Goal: Task Accomplishment & Management: Manage account settings

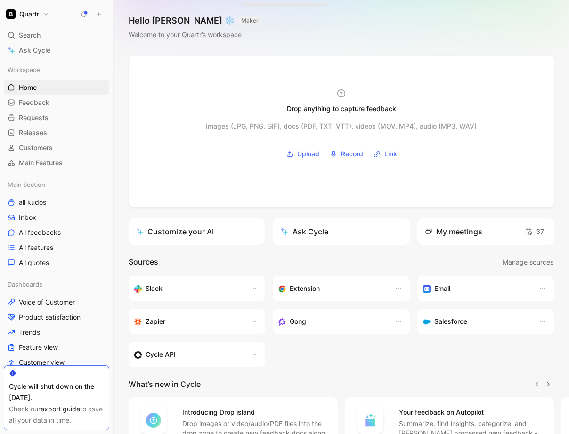
click at [82, 16] on icon at bounding box center [84, 14] width 8 height 8
click at [29, 211] on link "Inbox" at bounding box center [56, 217] width 105 height 14
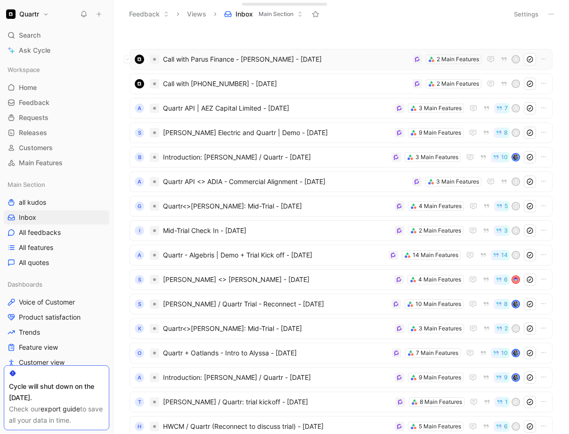
click at [343, 58] on span "Call with Parus Finance - [PERSON_NAME] - [DATE]" at bounding box center [286, 59] width 246 height 11
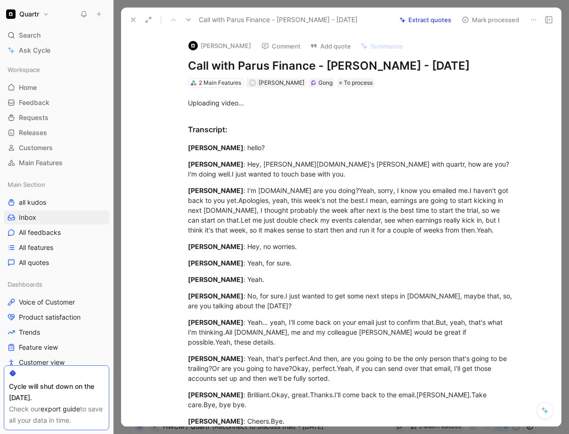
click at [420, 20] on button "Extract quotes" at bounding box center [425, 19] width 60 height 13
click at [445, 19] on button "Retry" at bounding box center [443, 19] width 24 height 13
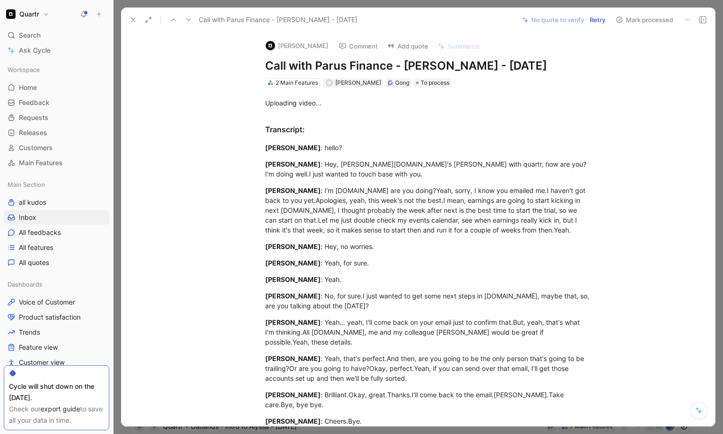
click at [568, 22] on icon at bounding box center [688, 20] width 8 height 8
click at [568, 49] on div "Delete" at bounding box center [663, 53] width 54 height 11
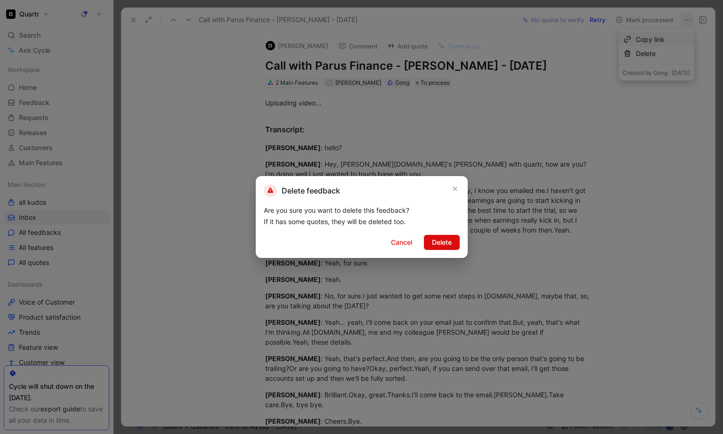
click at [448, 244] on span "Delete" at bounding box center [442, 242] width 20 height 11
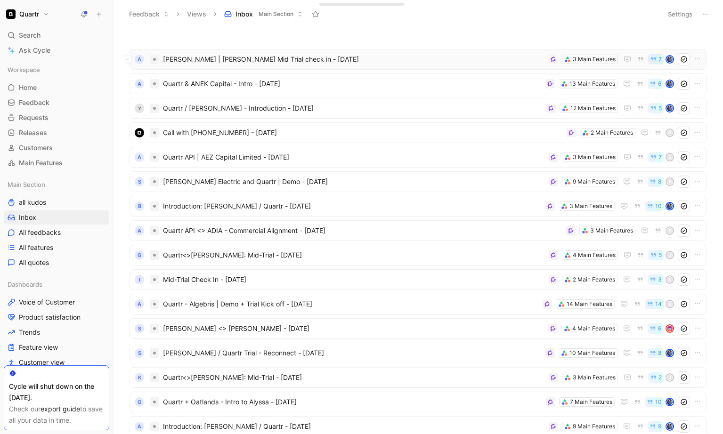
click at [302, 62] on span "[PERSON_NAME] | [PERSON_NAME] Mid Trial check in - [DATE]" at bounding box center [354, 59] width 382 height 11
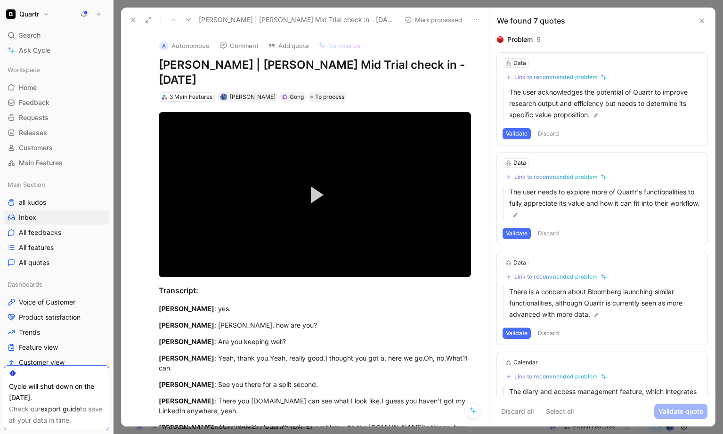
click at [545, 135] on button "Discard" at bounding box center [548, 133] width 28 height 11
click at [546, 133] on button "Discard" at bounding box center [548, 133] width 28 height 11
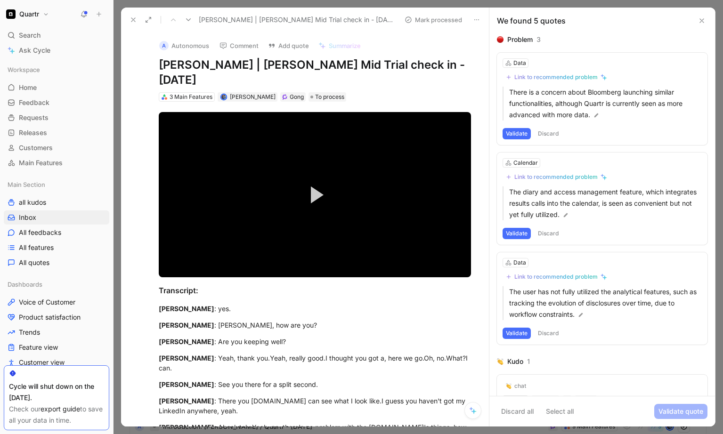
click at [546, 136] on button "Discard" at bounding box center [548, 133] width 28 height 11
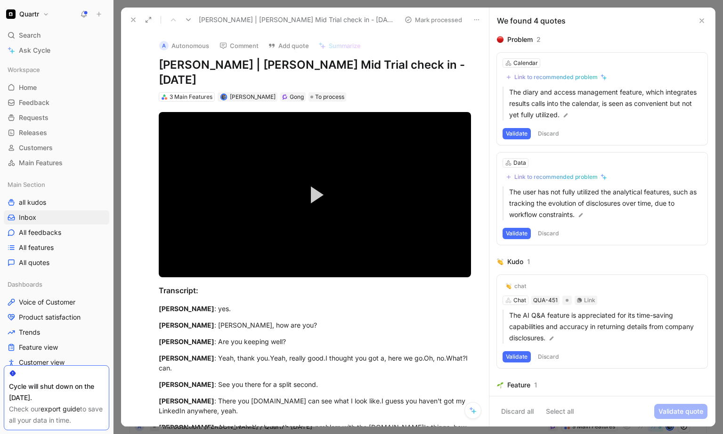
click at [547, 134] on button "Discard" at bounding box center [548, 133] width 28 height 11
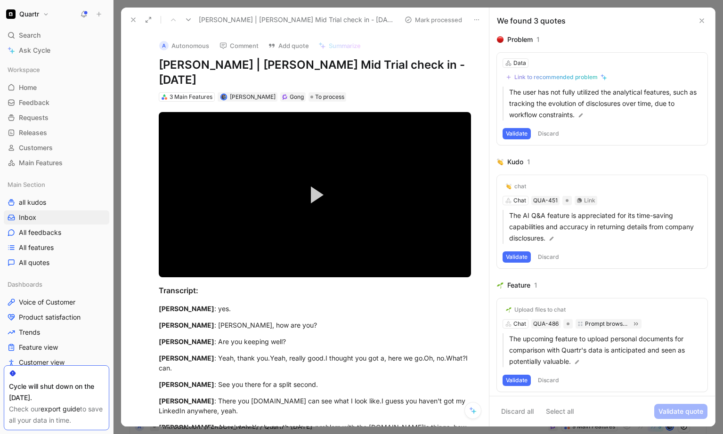
click at [551, 129] on button "Discard" at bounding box center [548, 133] width 28 height 11
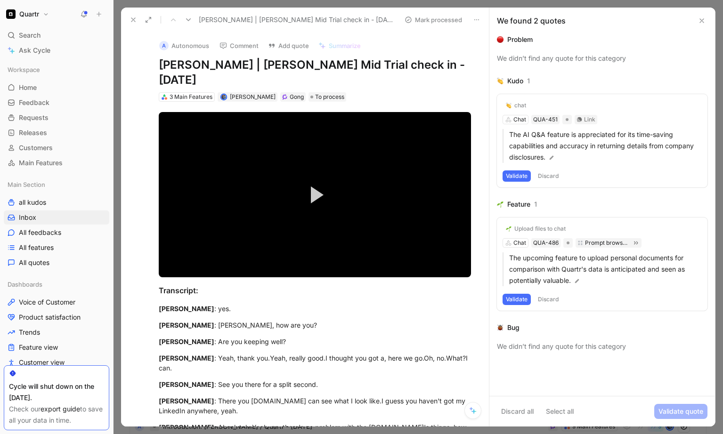
click at [554, 177] on button "Discard" at bounding box center [548, 175] width 28 height 11
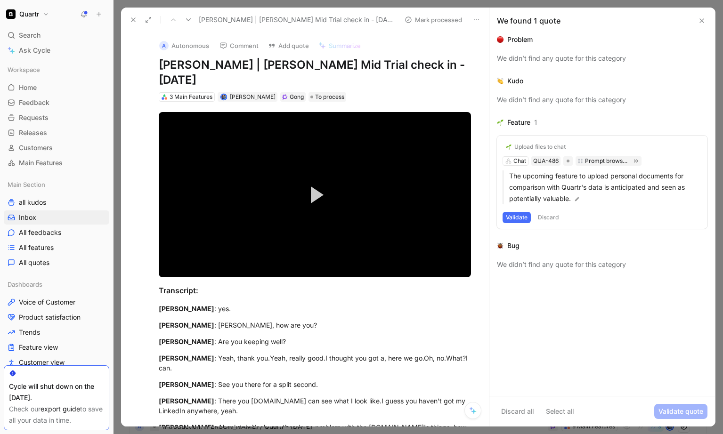
click at [550, 216] on button "Discard" at bounding box center [548, 217] width 28 height 11
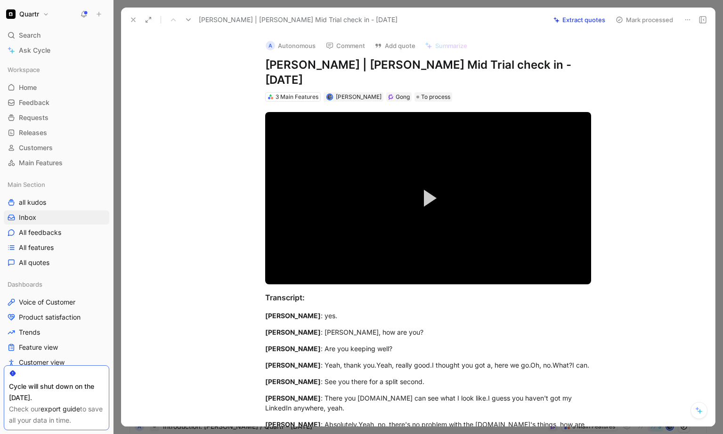
click at [568, 24] on button "Mark processed" at bounding box center [644, 19] width 66 height 13
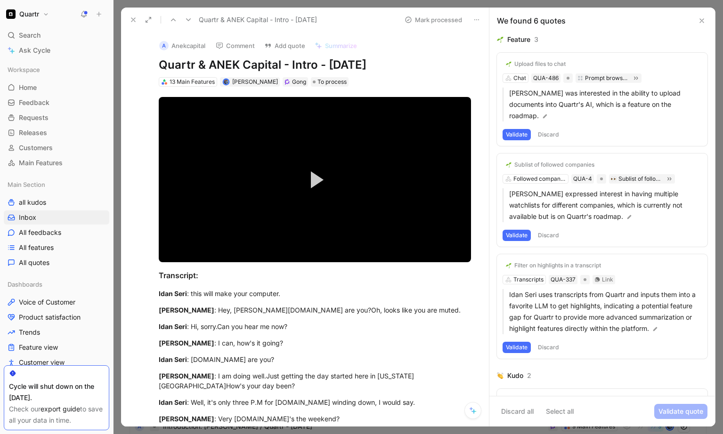
click at [544, 129] on button "Discard" at bounding box center [548, 134] width 28 height 11
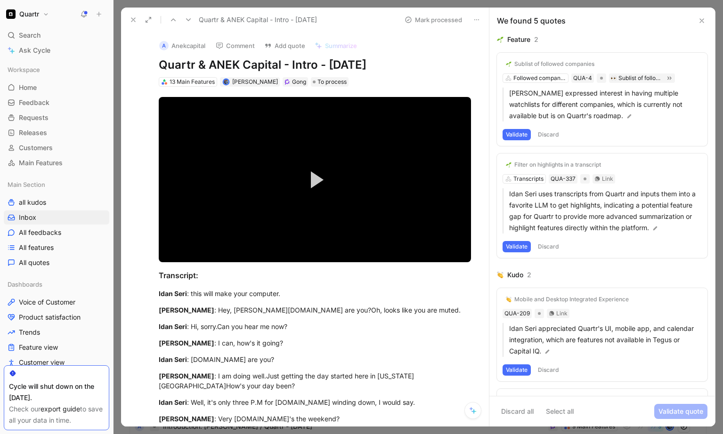
click at [523, 131] on button "Validate" at bounding box center [516, 134] width 28 height 11
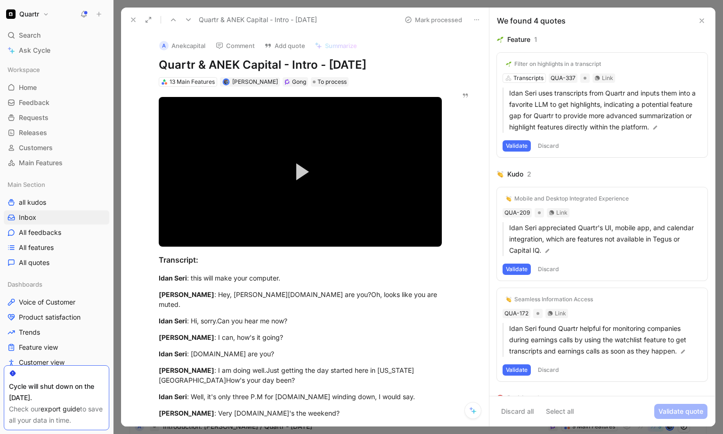
click at [547, 152] on button "Discard" at bounding box center [548, 145] width 28 height 11
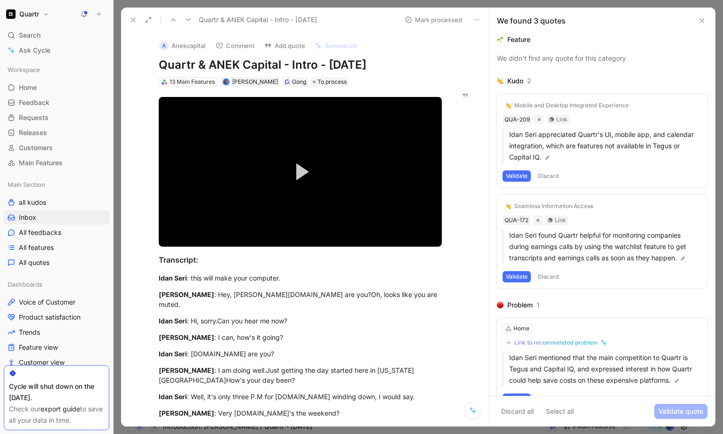
click at [549, 176] on button "Discard" at bounding box center [548, 175] width 28 height 11
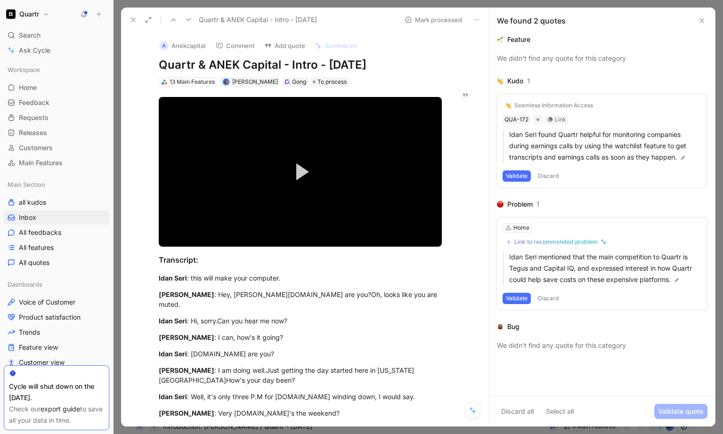
click at [552, 174] on button "Discard" at bounding box center [548, 175] width 28 height 11
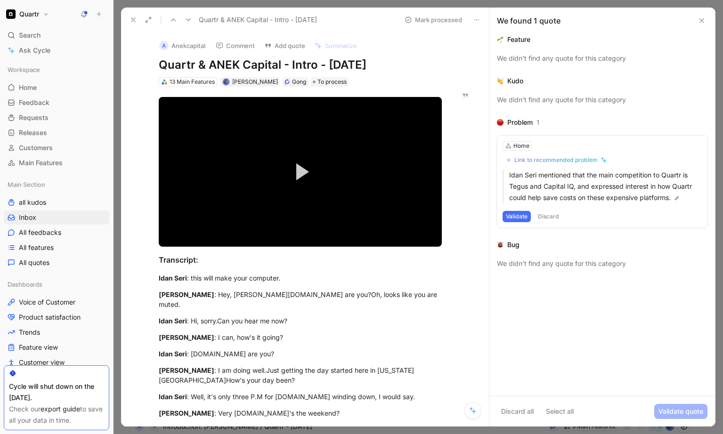
click at [549, 215] on button "Discard" at bounding box center [548, 216] width 28 height 11
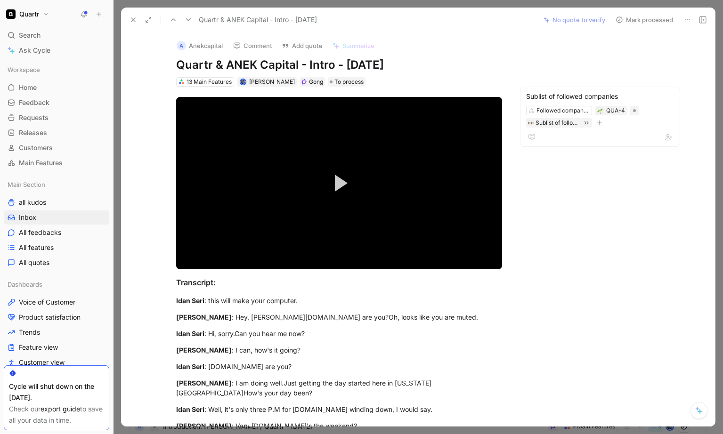
click at [568, 23] on button "Mark processed" at bounding box center [644, 19] width 66 height 13
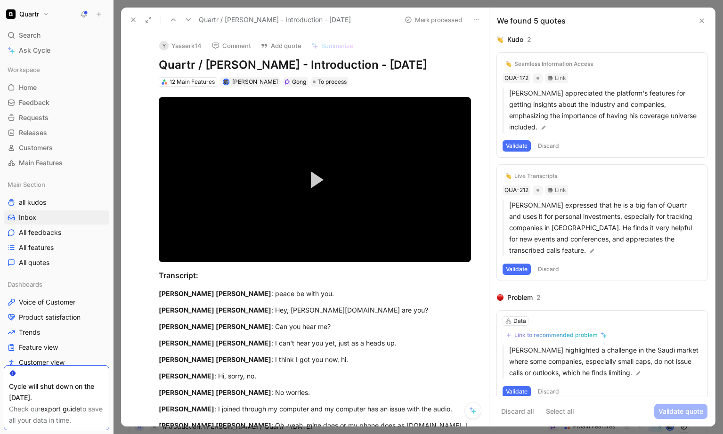
click at [557, 143] on button "Discard" at bounding box center [548, 145] width 28 height 11
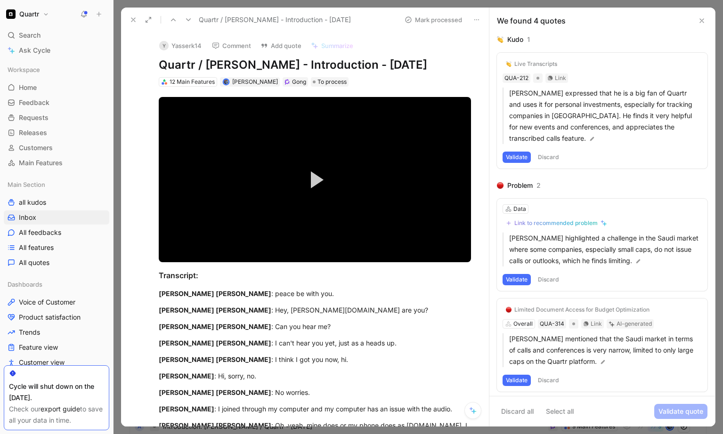
click at [550, 160] on button "Discard" at bounding box center [548, 157] width 28 height 11
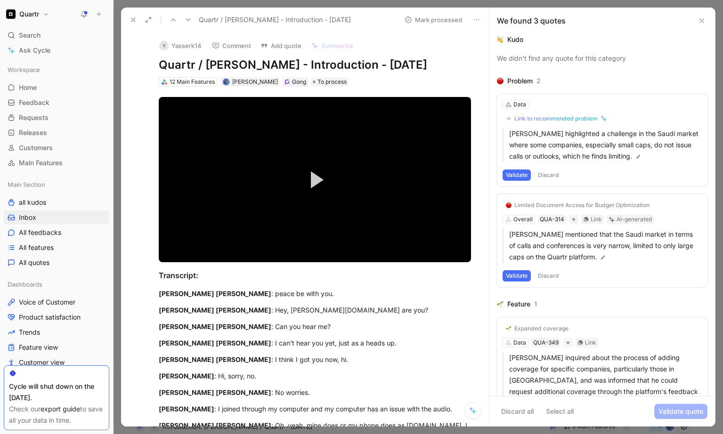
click at [553, 174] on button "Discard" at bounding box center [548, 174] width 28 height 11
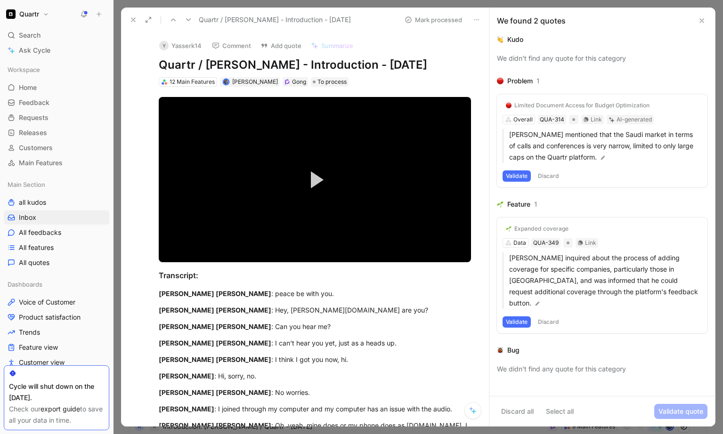
click at [554, 177] on button "Discard" at bounding box center [548, 175] width 28 height 11
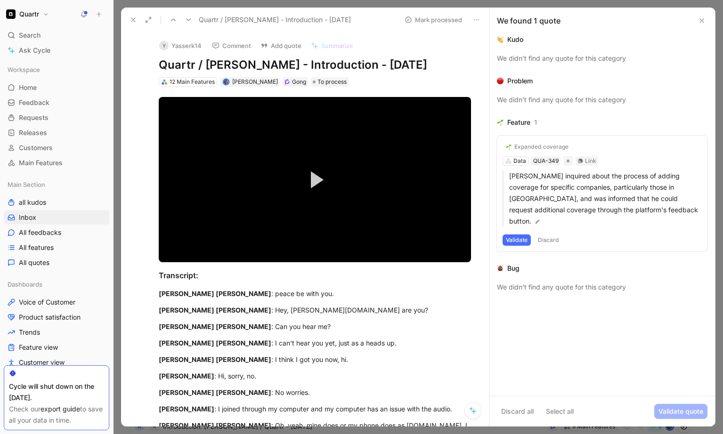
click at [516, 234] on button "Validate" at bounding box center [516, 239] width 28 height 11
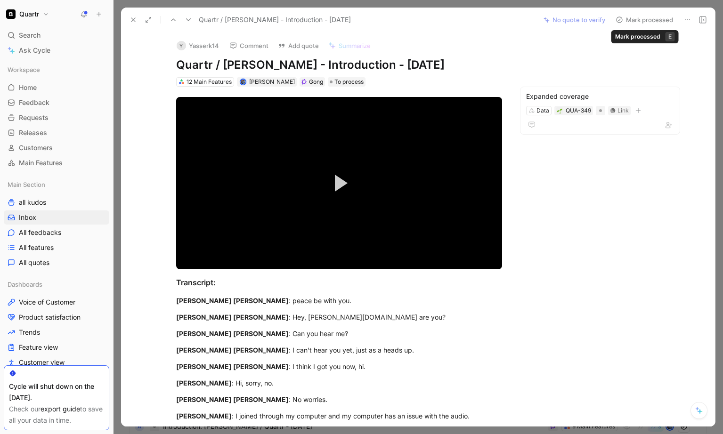
click at [568, 21] on button "Mark processed" at bounding box center [644, 19] width 66 height 13
click at [568, 19] on button "Mark processed" at bounding box center [644, 19] width 66 height 13
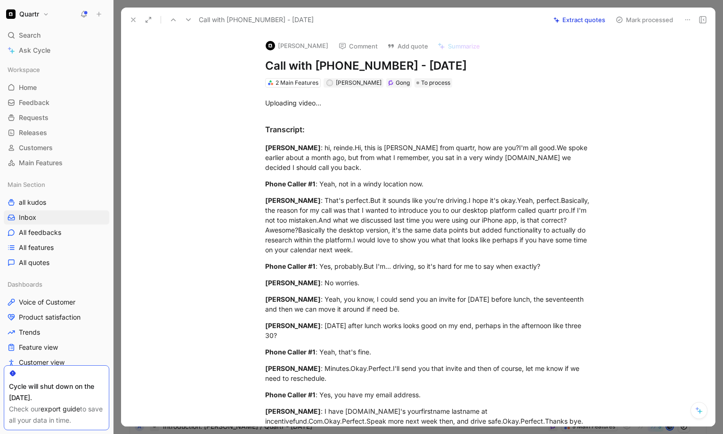
click at [568, 21] on button "Extract quotes" at bounding box center [579, 19] width 60 height 13
click at [568, 16] on icon at bounding box center [688, 20] width 8 height 8
click at [568, 56] on div "Delete" at bounding box center [662, 53] width 55 height 11
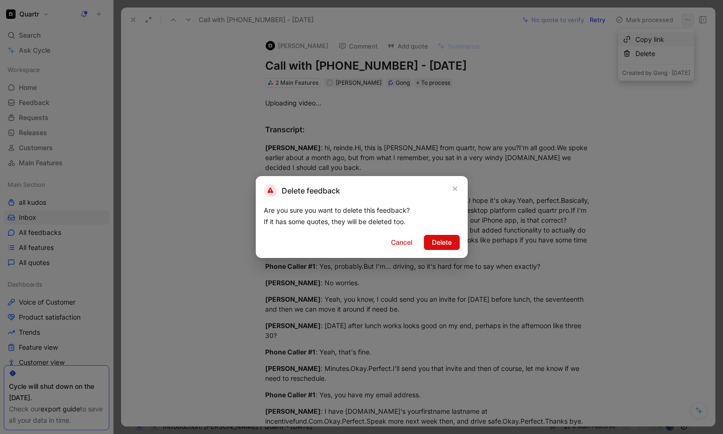
click at [444, 247] on span "Delete" at bounding box center [442, 242] width 20 height 11
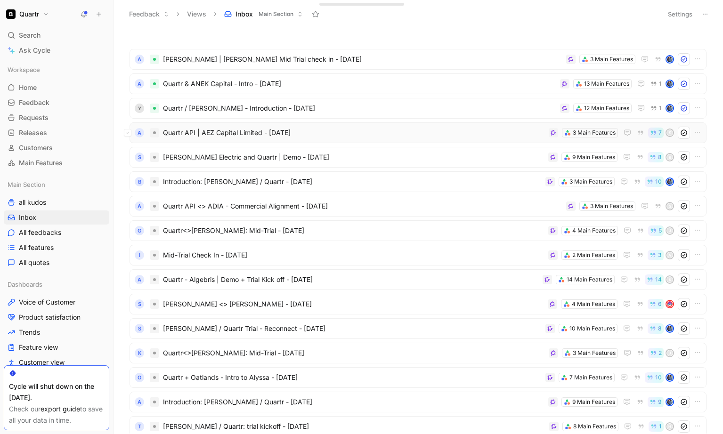
click at [343, 133] on span "Quartr API | AEZ Capital Limited - [DATE]" at bounding box center [354, 132] width 382 height 11
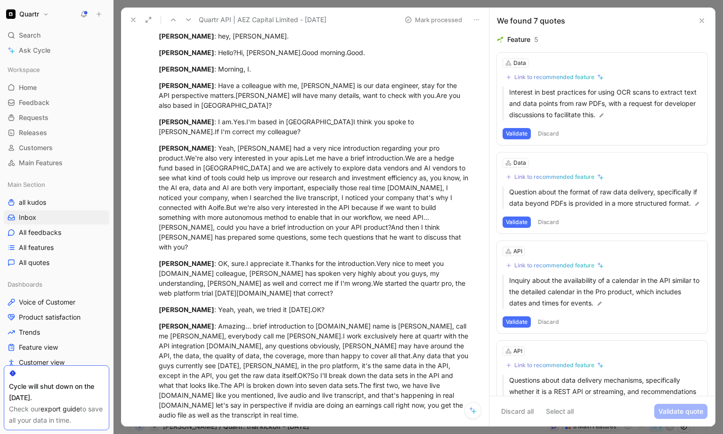
scroll to position [272, 0]
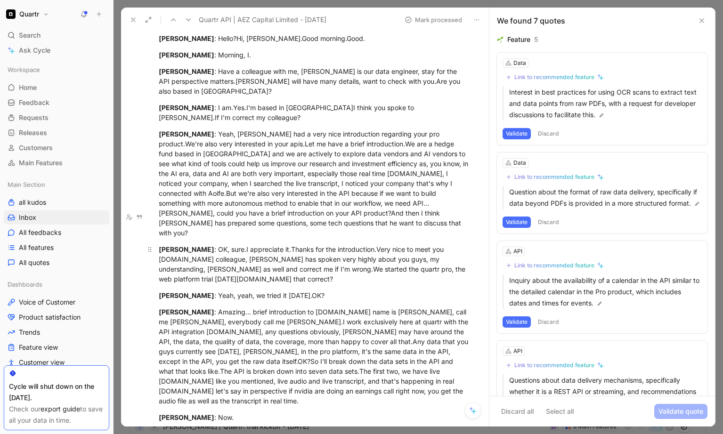
click at [208, 244] on div "[PERSON_NAME] : OK, sure.I appreciate it.Thanks for the introduction.Very nice …" at bounding box center [315, 264] width 312 height 40
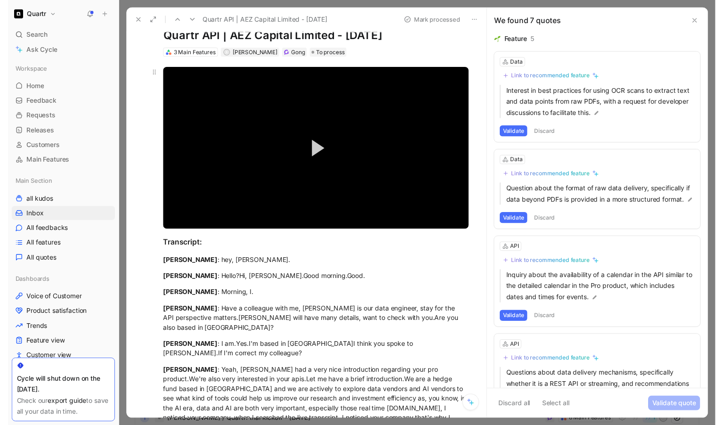
scroll to position [6, 0]
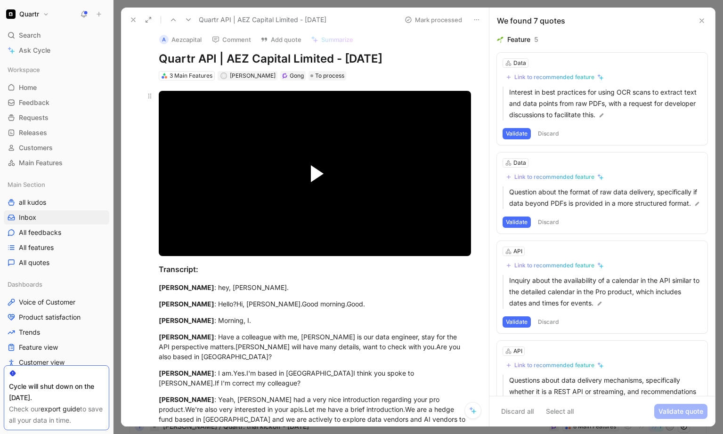
click at [314, 169] on span "Video Player" at bounding box center [317, 173] width 13 height 17
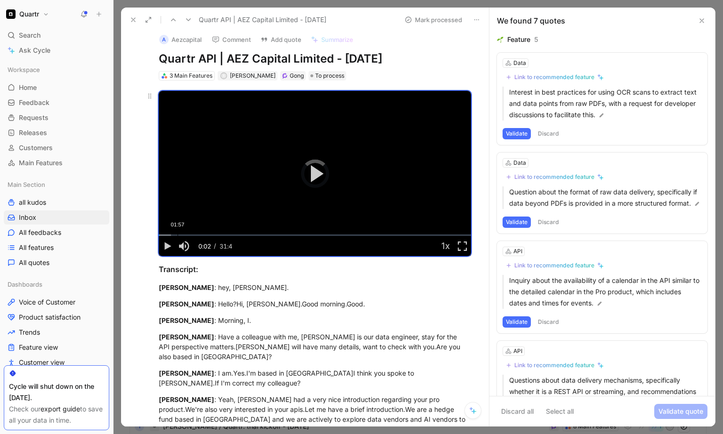
click at [177, 234] on div "01:57" at bounding box center [177, 234] width 0 height 1
click at [185, 234] on div "Loaded : 6.93% 02:46 02:08" at bounding box center [315, 234] width 312 height 1
click at [191, 234] on div "03:22" at bounding box center [191, 234] width 0 height 1
click at [196, 234] on div "03:54" at bounding box center [196, 234] width 0 height 1
click at [211, 234] on div "05:25" at bounding box center [211, 234] width 0 height 1
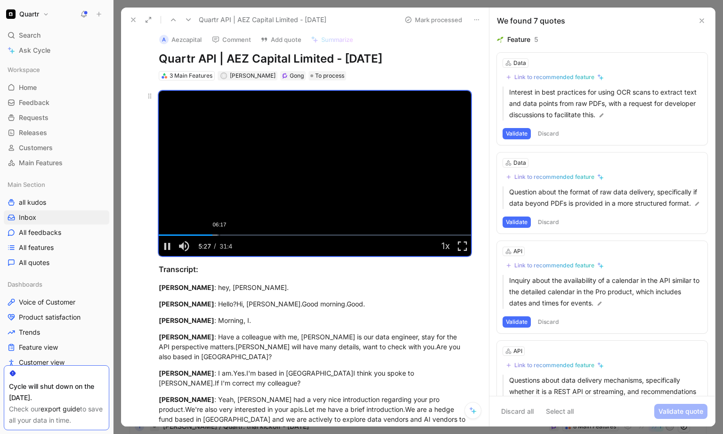
click at [219, 234] on div "06:17" at bounding box center [219, 234] width 0 height 1
click at [233, 234] on div "07:45" at bounding box center [233, 234] width 0 height 1
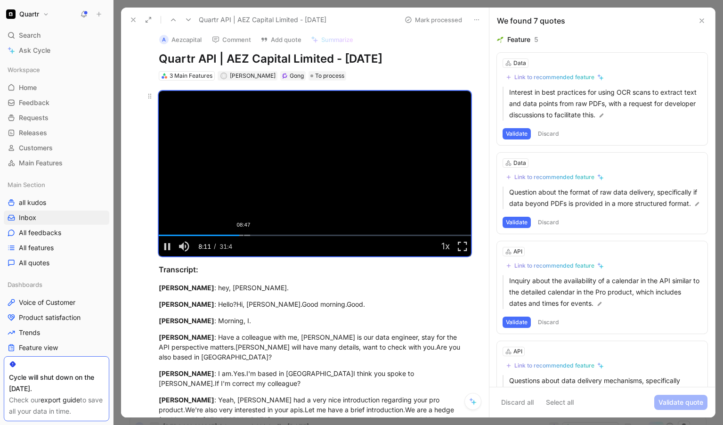
click at [243, 234] on div "08:47" at bounding box center [243, 234] width 0 height 1
click at [252, 234] on div "Loaded : 31.50% 09:45 09:08" at bounding box center [315, 234] width 312 height 1
click at [256, 234] on div "Loaded : 33.68% 10:06 09:47" at bounding box center [315, 234] width 312 height 1
click at [263, 234] on div "Loaded : 35.87% 10:50 10:06" at bounding box center [315, 234] width 312 height 1
click at [273, 234] on div "Loaded : 38.05% 11:45 10:51" at bounding box center [315, 234] width 312 height 1
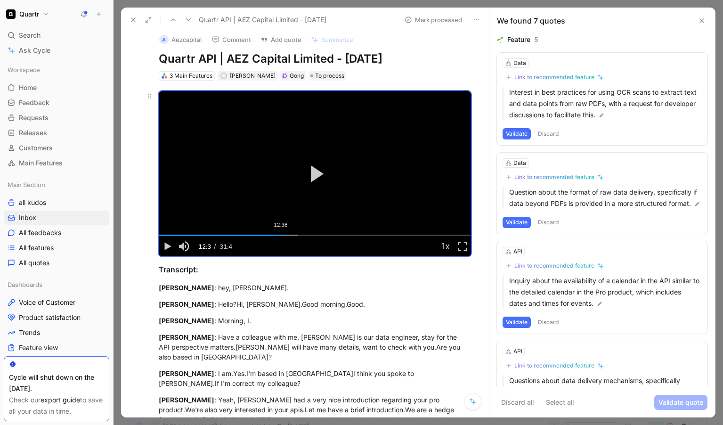
click at [281, 234] on div "12:38" at bounding box center [281, 234] width 0 height 1
click at [286, 234] on div "13:13" at bounding box center [286, 234] width 0 height 1
click at [293, 234] on div "Loaded : 46.66% 14:00 13:17" at bounding box center [315, 234] width 312 height 1
click at [302, 234] on div "Loaded : 49.05% 14:53 14:01" at bounding box center [315, 234] width 312 height 1
click at [315, 234] on div "Loaded : 52.81% 16:15 14:54" at bounding box center [315, 234] width 312 height 1
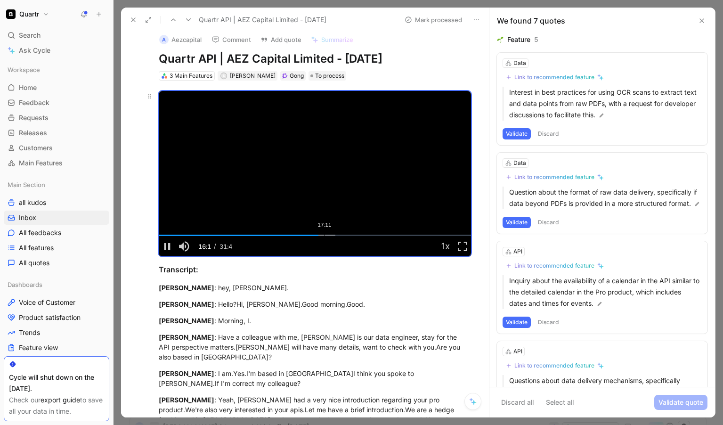
click at [324, 234] on div "Loaded : 56.50% 17:11 16:16" at bounding box center [315, 234] width 312 height 1
click at [335, 234] on div "Loaded : 59.78% 18:15 17:11" at bounding box center [315, 234] width 312 height 1
click at [344, 234] on div "Loaded : 64.15% 19:17 18:16" at bounding box center [315, 234] width 312 height 1
click at [355, 234] on div "20:21" at bounding box center [355, 234] width 0 height 1
click at [366, 234] on div "21:28" at bounding box center [366, 234] width 0 height 1
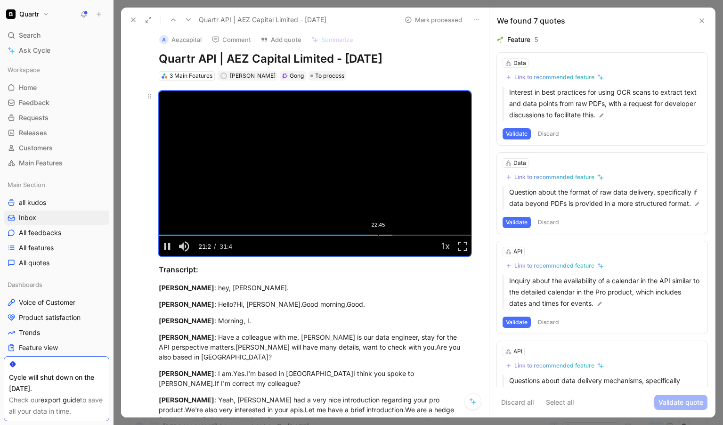
click at [378, 234] on div "22:45" at bounding box center [378, 234] width 0 height 1
click at [386, 234] on div "Loaded : 78.77% 23:40 22:45" at bounding box center [315, 234] width 312 height 1
drag, startPoint x: 169, startPoint y: 242, endPoint x: 171, endPoint y: 205, distance: 37.3
click at [169, 246] on span "Video Player" at bounding box center [167, 246] width 17 height 0
click at [133, 21] on icon at bounding box center [133, 20] width 8 height 8
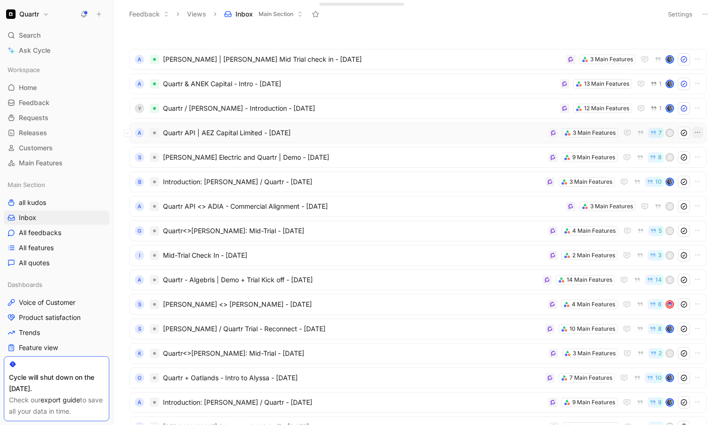
click at [568, 134] on icon "button" at bounding box center [697, 133] width 8 height 8
click at [402, 131] on span "Quartr API | AEZ Capital Limited - [DATE]" at bounding box center [354, 132] width 382 height 11
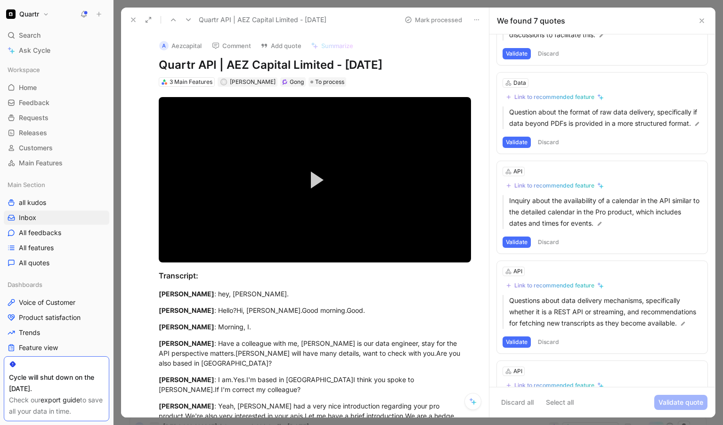
scroll to position [84, 0]
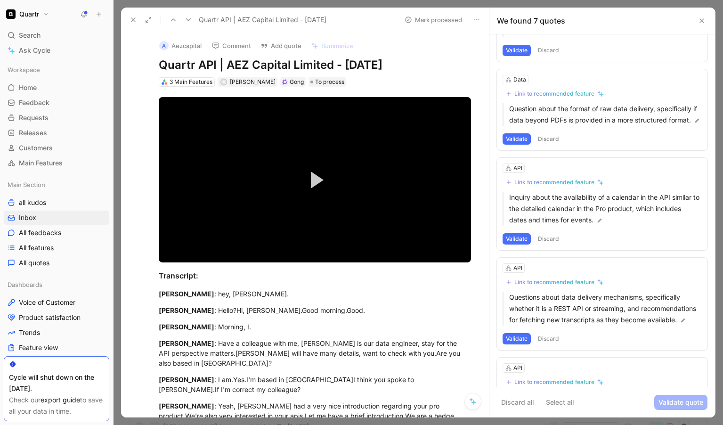
click at [515, 244] on button "Validate" at bounding box center [516, 238] width 28 height 11
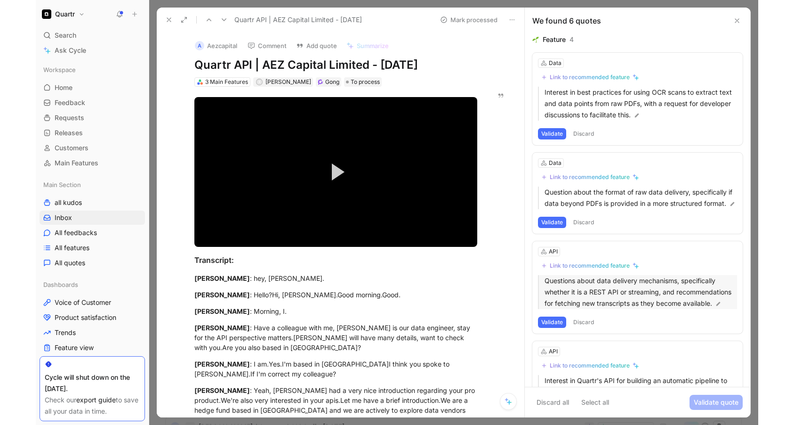
scroll to position [0, 0]
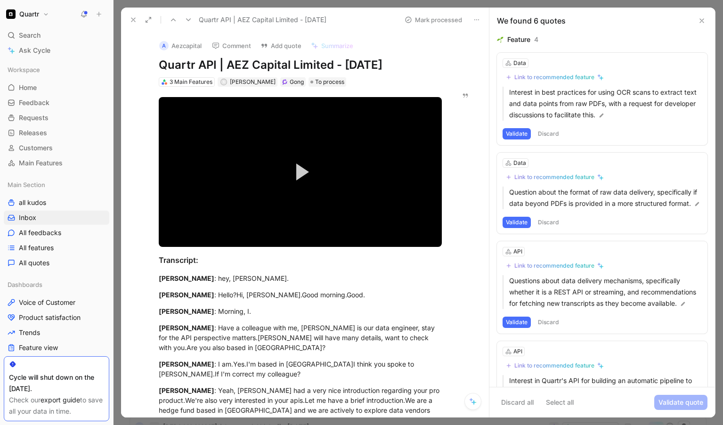
click at [549, 135] on button "Discard" at bounding box center [548, 133] width 28 height 11
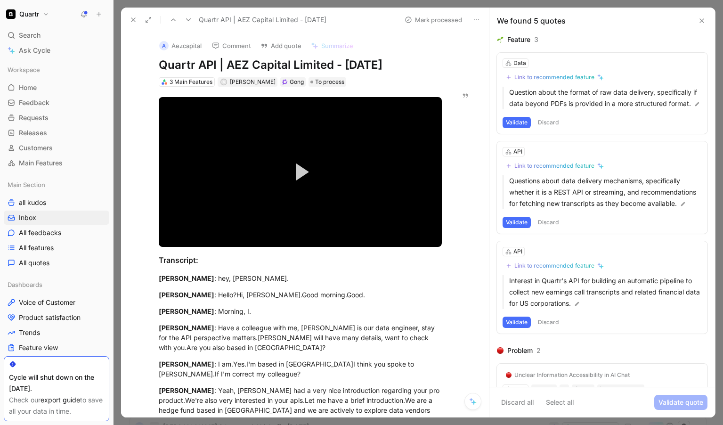
click at [549, 128] on button "Discard" at bounding box center [548, 122] width 28 height 11
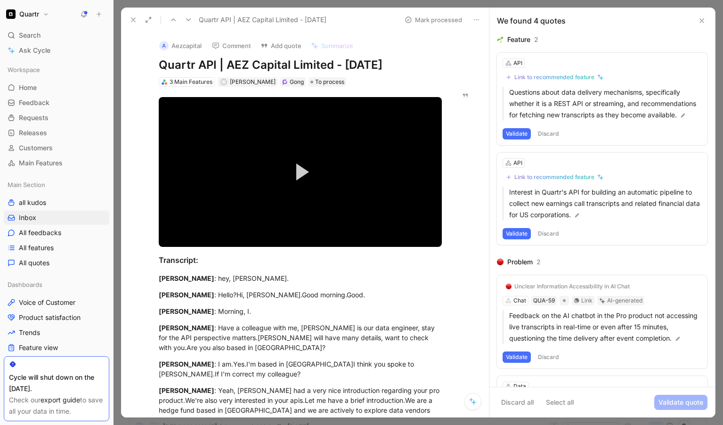
click at [549, 135] on div "API Link to recommended feature Questions about data delivery mechanisms, speci…" at bounding box center [602, 99] width 210 height 92
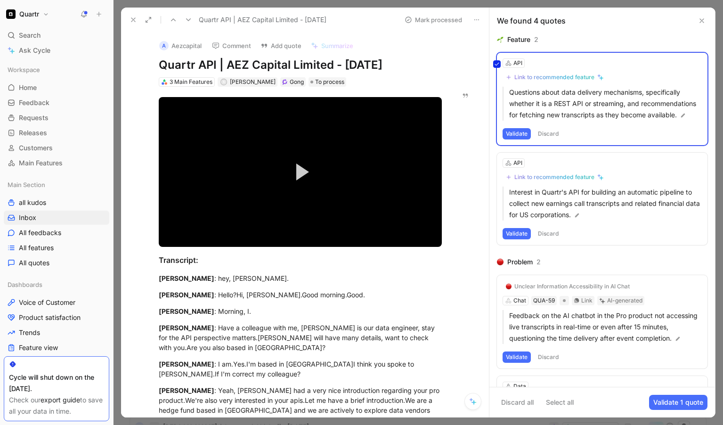
click at [551, 143] on div "API Link to recommended feature Questions about data delivery mechanisms, speci…" at bounding box center [602, 99] width 210 height 92
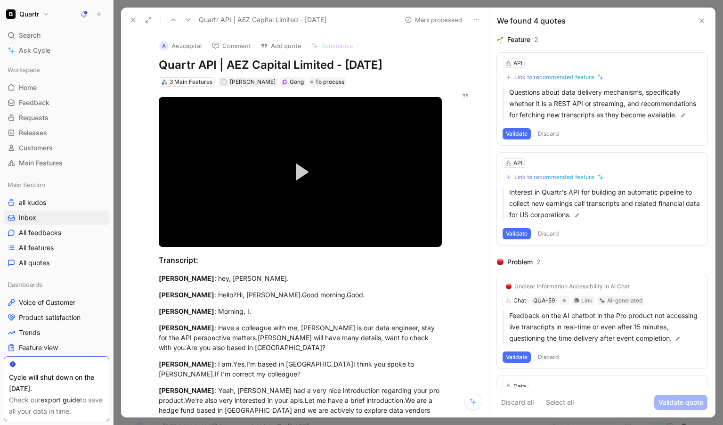
click at [551, 139] on button "Discard" at bounding box center [548, 133] width 28 height 11
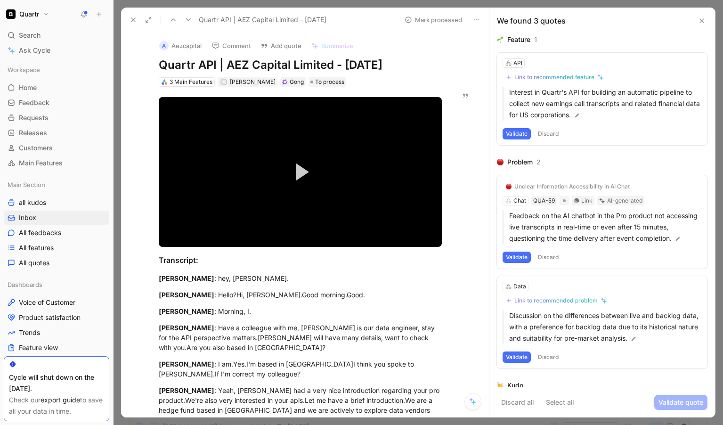
click at [544, 139] on button "Discard" at bounding box center [548, 133] width 28 height 11
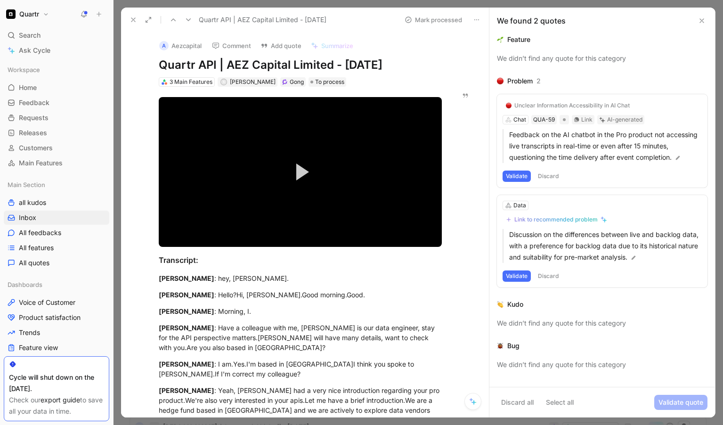
click at [551, 177] on button "Discard" at bounding box center [548, 175] width 28 height 11
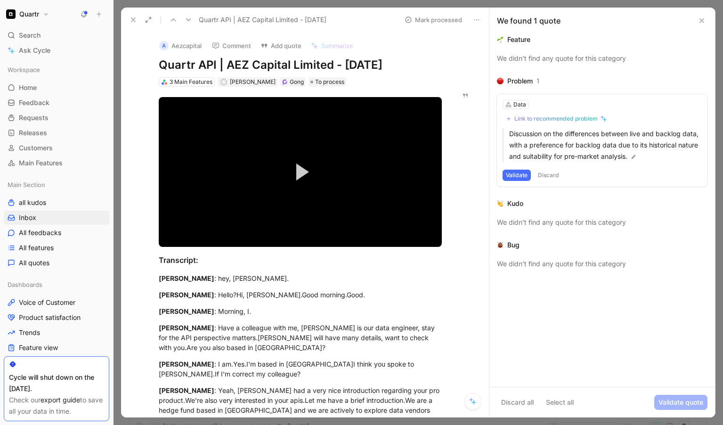
click at [551, 177] on button "Discard" at bounding box center [548, 174] width 28 height 11
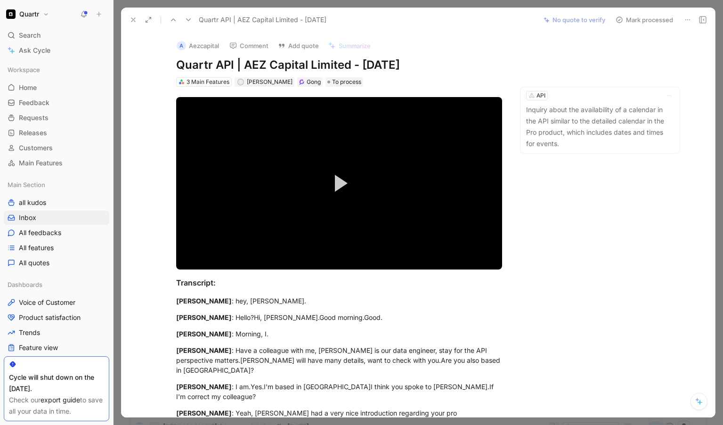
click at [568, 23] on button "Mark processed" at bounding box center [644, 19] width 66 height 13
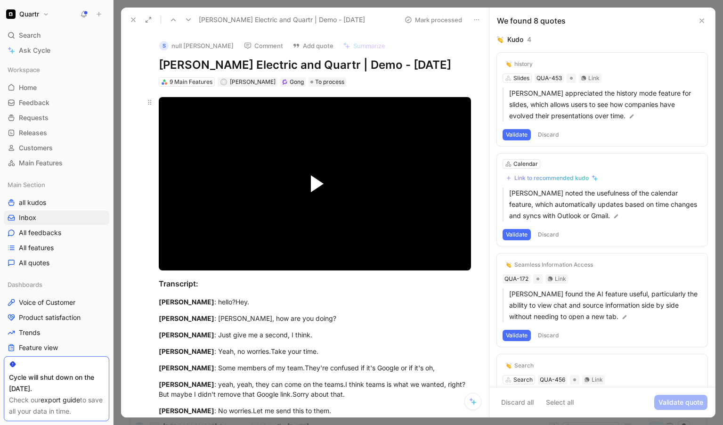
click at [312, 180] on span "Video Player" at bounding box center [317, 183] width 13 height 17
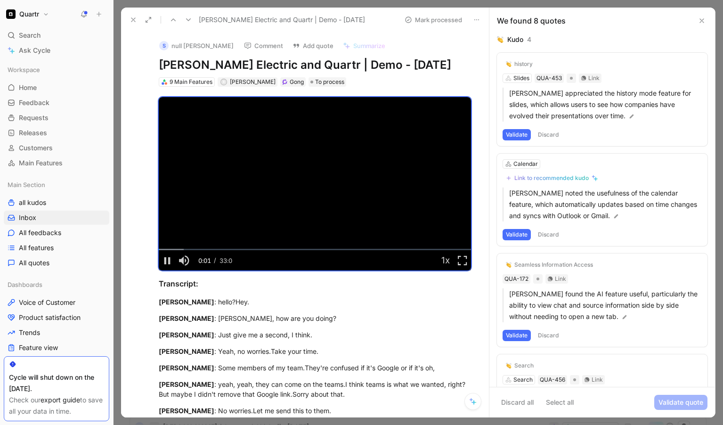
click at [555, 137] on button "Discard" at bounding box center [548, 134] width 28 height 11
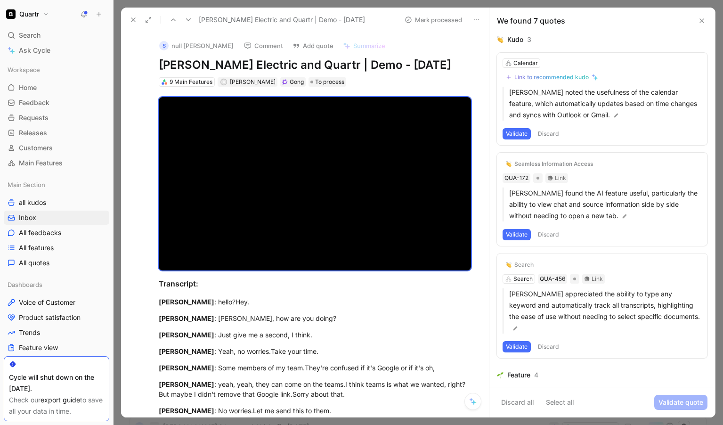
click at [552, 135] on button "Discard" at bounding box center [548, 133] width 28 height 11
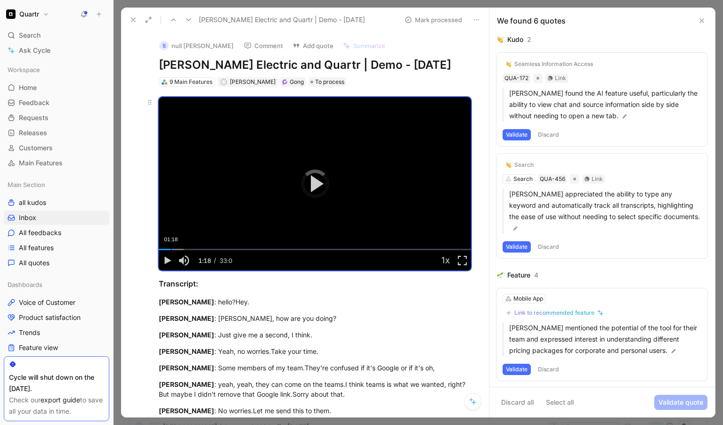
click at [171, 249] on div "01:18" at bounding box center [171, 249] width 0 height 1
click at [183, 249] on div "Loaded : 12.42% 02:31 01:19" at bounding box center [315, 249] width 312 height 1
click at [193, 249] on div "03:38" at bounding box center [193, 249] width 0 height 1
click at [200, 249] on div "Loaded : 16.79% 04:24 04:27" at bounding box center [315, 249] width 312 height 1
click at [196, 249] on div "Loaded : 16.79% 04:06 04:29" at bounding box center [315, 249] width 312 height 1
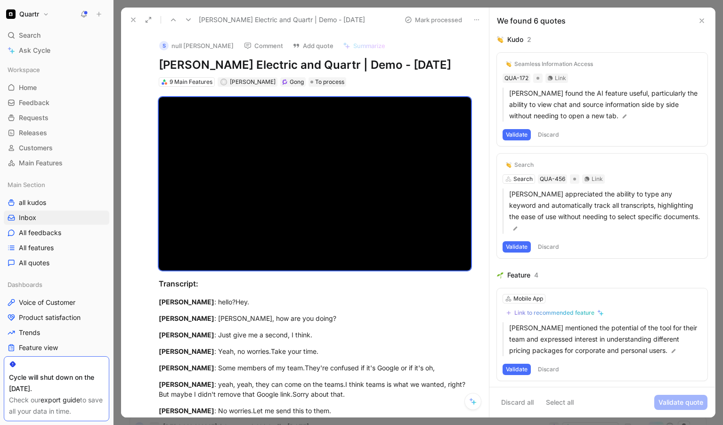
click at [553, 133] on button "Discard" at bounding box center [548, 134] width 28 height 11
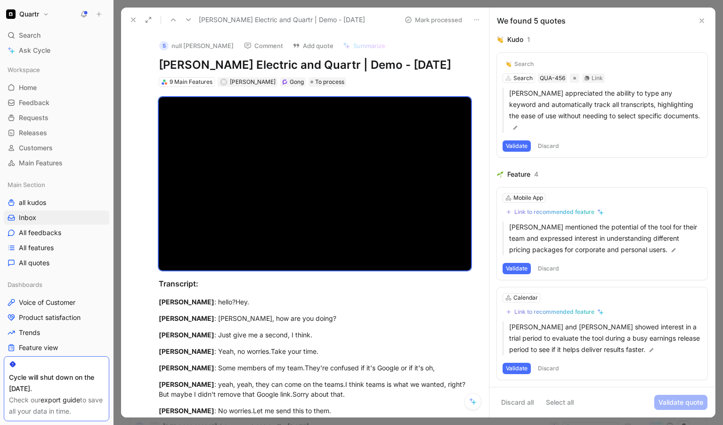
click at [551, 140] on button "Discard" at bounding box center [548, 145] width 28 height 11
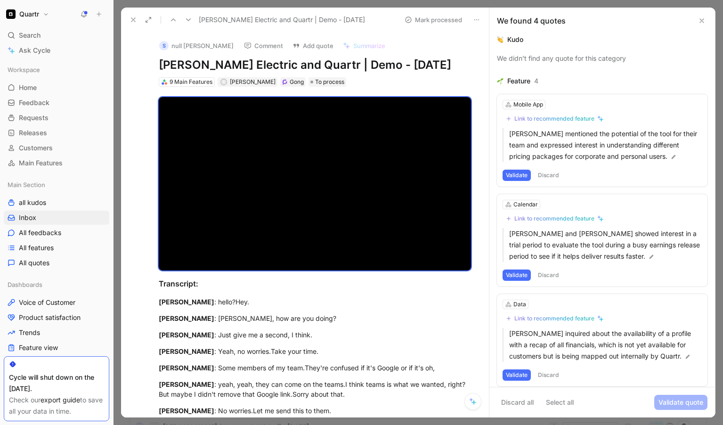
click at [551, 170] on button "Discard" at bounding box center [548, 174] width 28 height 11
click at [551, 172] on button "Discard" at bounding box center [548, 174] width 28 height 11
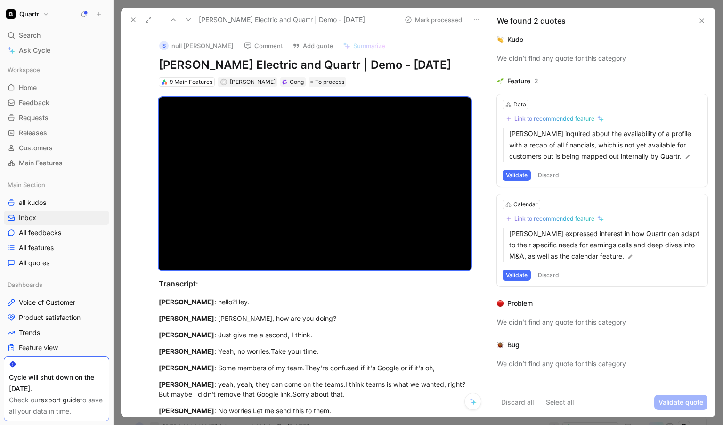
click at [551, 172] on button "Discard" at bounding box center [548, 174] width 28 height 11
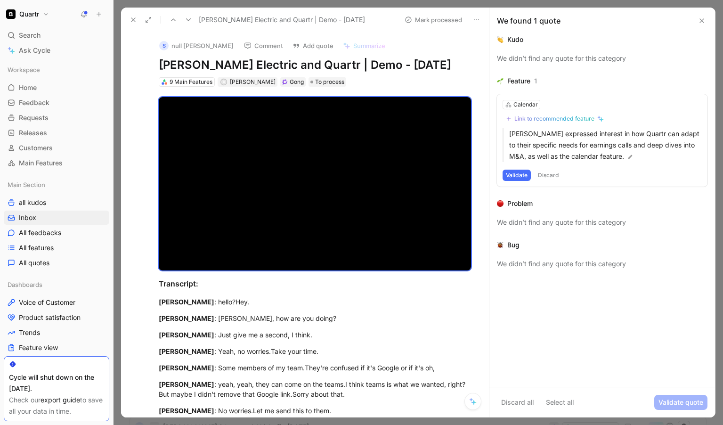
click at [552, 174] on button "Discard" at bounding box center [548, 174] width 28 height 11
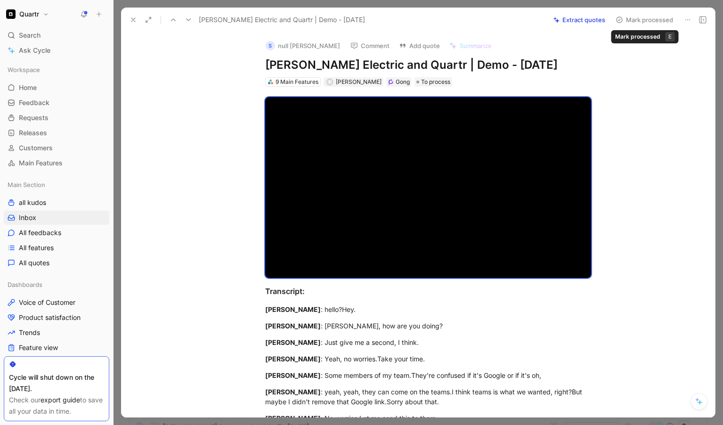
click at [568, 20] on button "Mark processed" at bounding box center [644, 19] width 66 height 13
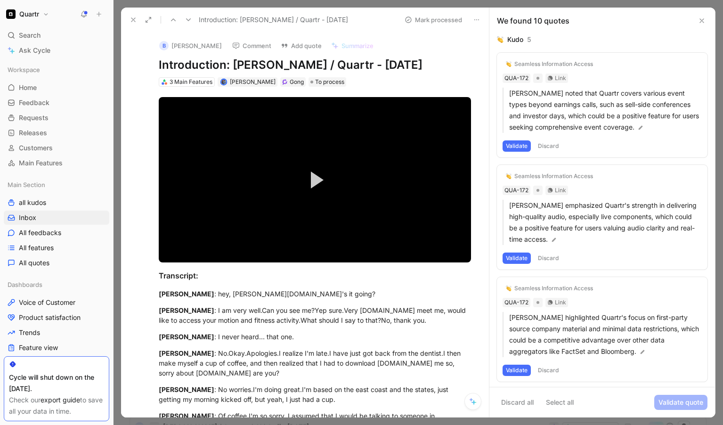
click at [131, 20] on icon at bounding box center [133, 20] width 8 height 8
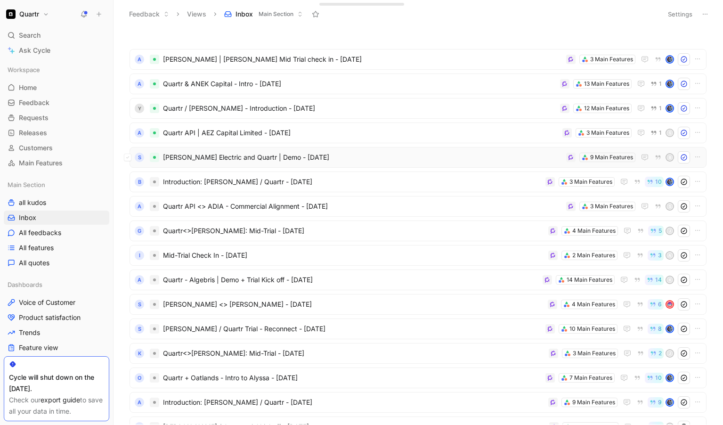
click at [329, 157] on span "[PERSON_NAME] Electric and Quartr | Demo - [DATE]" at bounding box center [362, 157] width 399 height 11
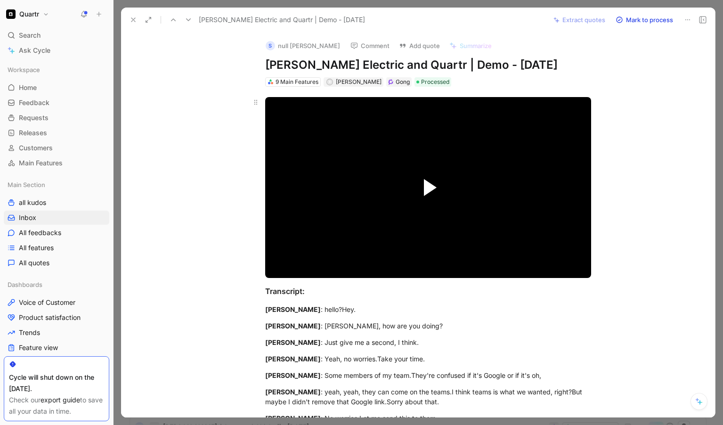
click at [424, 192] on span "Video Player" at bounding box center [430, 187] width 13 height 17
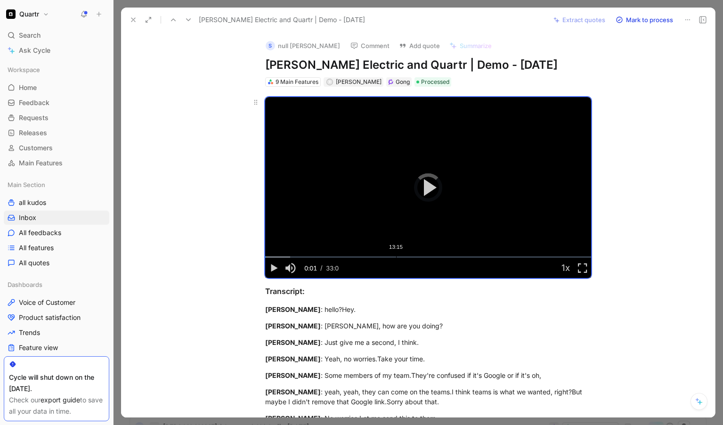
click at [393, 256] on div "Loaded : 7.78% 13:15 00:01" at bounding box center [428, 256] width 326 height 1
click at [360, 256] on div "Loaded : 41.29% 09:55 13:16" at bounding box center [428, 256] width 326 height 1
click at [345, 256] on div "Loaded : 41.29% 08:23 09:56" at bounding box center [428, 256] width 326 height 1
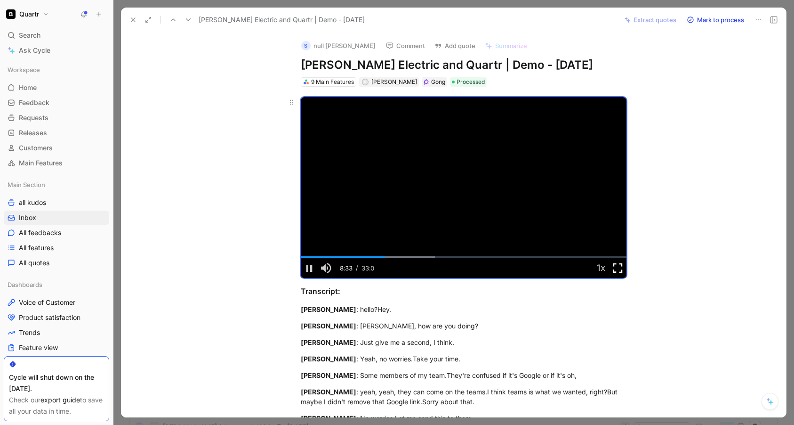
click at [568, 268] on span "Video Player" at bounding box center [618, 268] width 17 height 0
click at [441, 256] on div "14:12" at bounding box center [441, 256] width 0 height 1
click at [451, 257] on div "Loaded : 47.30% 15:35 14:13" at bounding box center [464, 256] width 326 height 1
click at [464, 257] on div "Loaded : 50.03% 16:53 15:36" at bounding box center [464, 256] width 326 height 1
click at [480, 257] on div "18:07" at bounding box center [480, 256] width 0 height 1
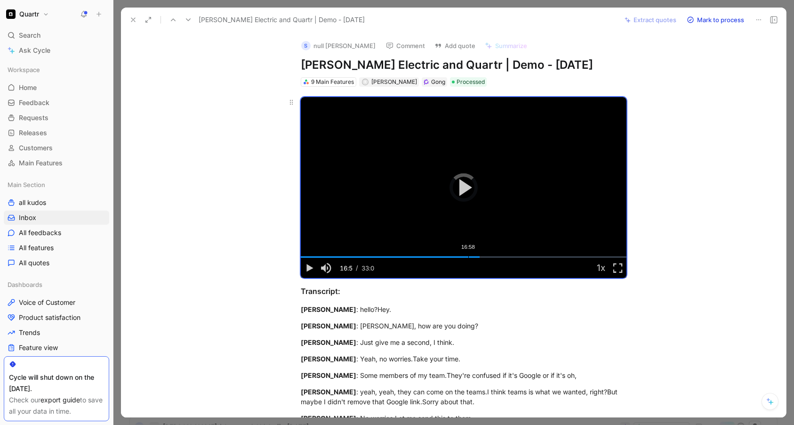
click at [466, 257] on div "Loaded : 54.40% 16:58 18:08" at bounding box center [464, 256] width 326 height 1
click at [464, 257] on div "Loaded : 54.40% 16:50 17:00" at bounding box center [464, 256] width 326 height 1
click at [461, 257] on div "Loaded : 54.40% 16:35 16:51" at bounding box center [464, 256] width 326 height 1
click at [459, 256] on div "16:04" at bounding box center [459, 256] width 0 height 1
click at [452, 256] on div "Loaded : 58.77% 15:38 16:05" at bounding box center [464, 256] width 326 height 1
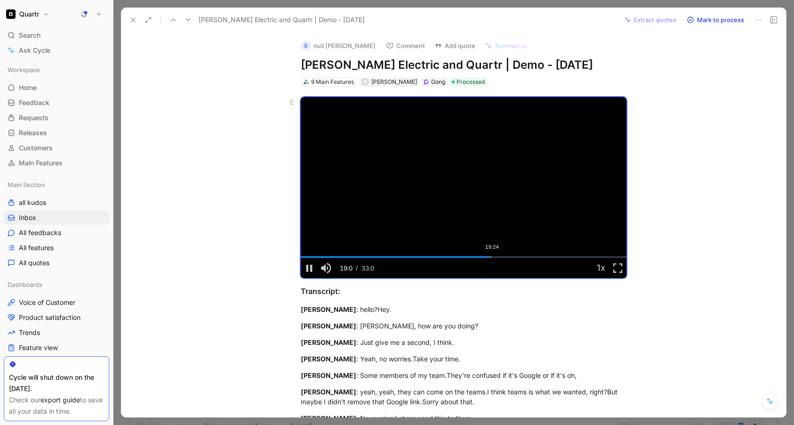
click at [492, 256] on div "19:24" at bounding box center [492, 256] width 0 height 1
click at [498, 257] on div "Loaded : 58.77% 20:10 19:29" at bounding box center [464, 256] width 326 height 1
click at [508, 257] on div "21:02" at bounding box center [508, 256] width 0 height 1
click at [514, 257] on div "21:36" at bounding box center [514, 256] width 0 height 1
click at [521, 257] on div "22:16" at bounding box center [521, 256] width 0 height 1
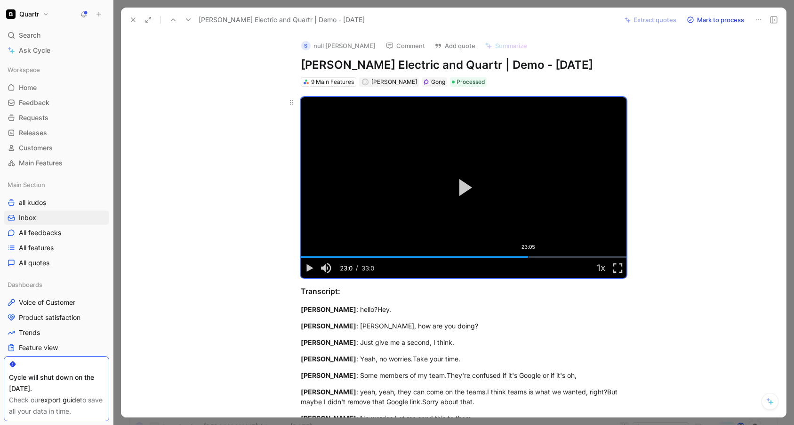
click at [529, 257] on div "23:05" at bounding box center [529, 256] width 0 height 1
click at [532, 257] on div "23:28" at bounding box center [532, 256] width 0 height 1
click at [535, 256] on div "Loaded : 71.87% 23:53 23:28" at bounding box center [464, 256] width 326 height 1
click at [541, 256] on div "Loaded : 71.87% 24:36 24:00" at bounding box center [464, 256] width 326 height 1
click at [550, 256] on div "25:13" at bounding box center [550, 256] width 0 height 1
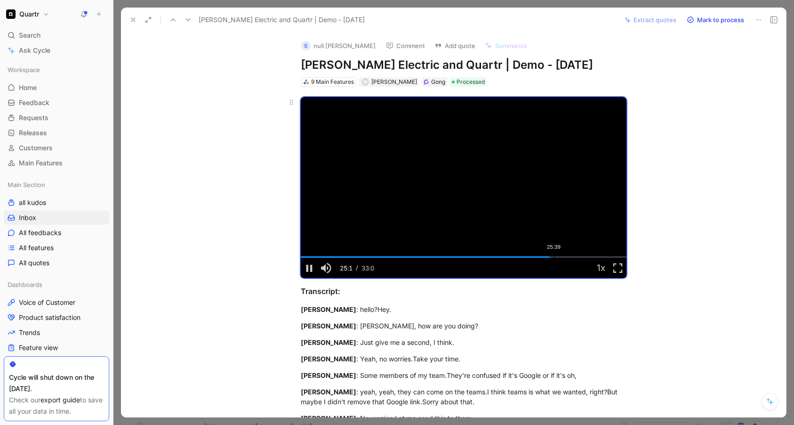
click at [554, 256] on div "25:39" at bounding box center [554, 256] width 0 height 1
click at [562, 257] on div "26:25" at bounding box center [562, 256] width 0 height 1
click at [307, 268] on span "Video Player" at bounding box center [309, 268] width 17 height 0
click at [133, 21] on icon at bounding box center [133, 20] width 8 height 8
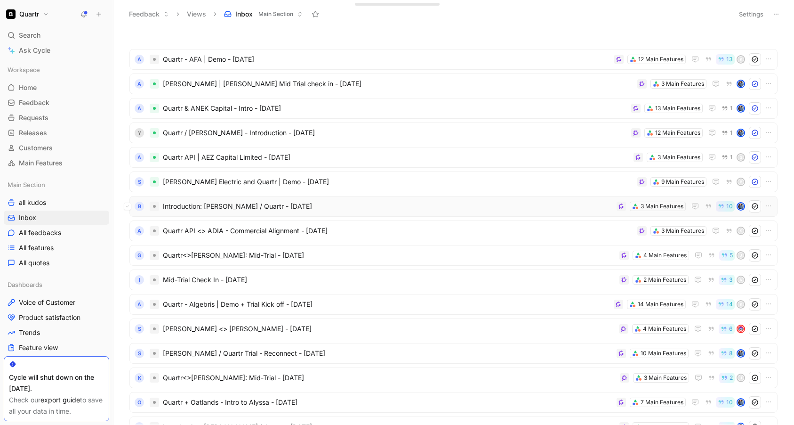
click at [445, 207] on span "Introduction: [PERSON_NAME] / Quartr - [DATE]" at bounding box center [388, 206] width 450 height 11
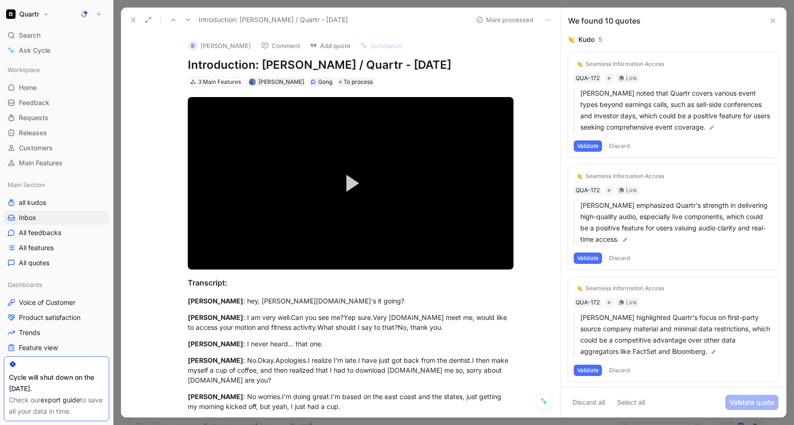
click at [568, 145] on button "Discard" at bounding box center [620, 145] width 28 height 11
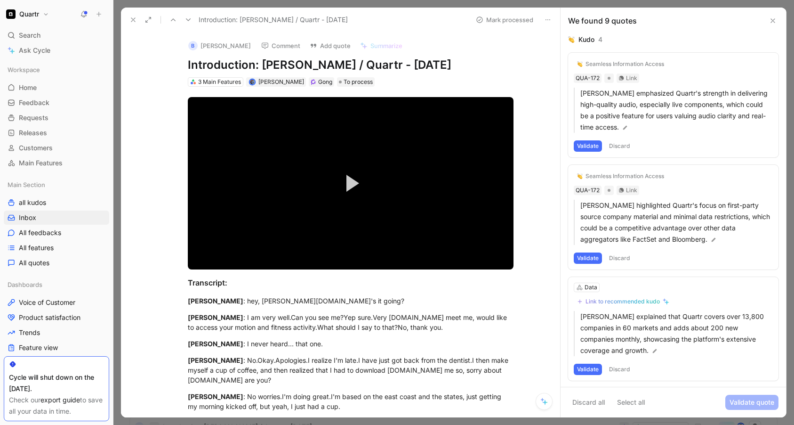
click at [568, 145] on button "Discard" at bounding box center [620, 145] width 28 height 11
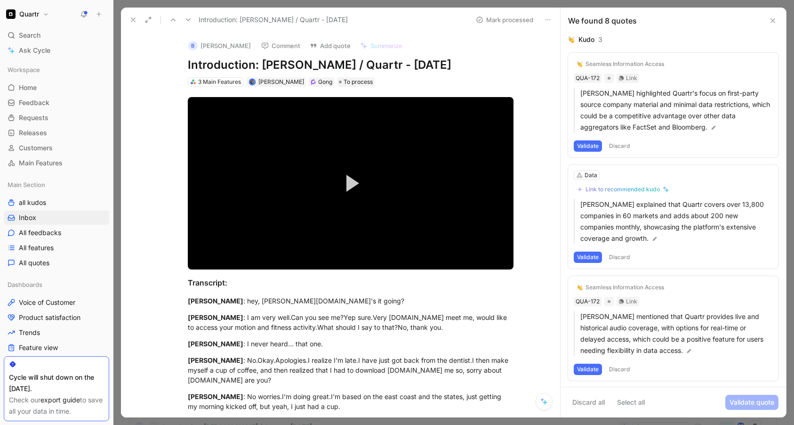
click at [568, 145] on button "Discard" at bounding box center [620, 145] width 28 height 11
click at [568, 149] on button "Discard" at bounding box center [620, 145] width 28 height 11
click at [568, 148] on button "Discard" at bounding box center [620, 145] width 28 height 11
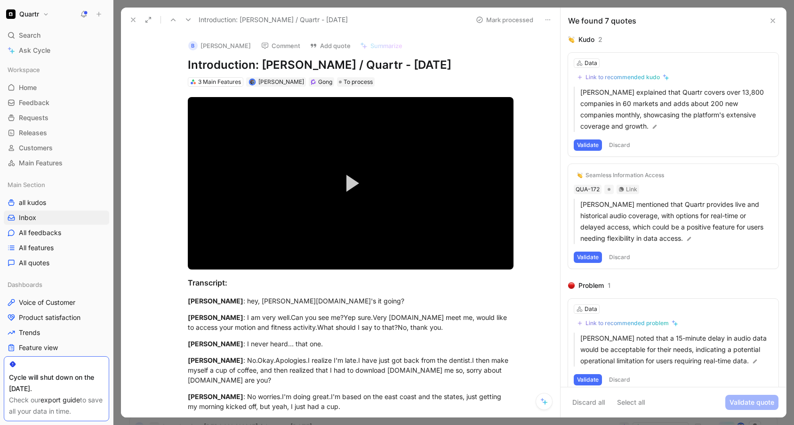
click at [568, 148] on button "Discard" at bounding box center [620, 144] width 28 height 11
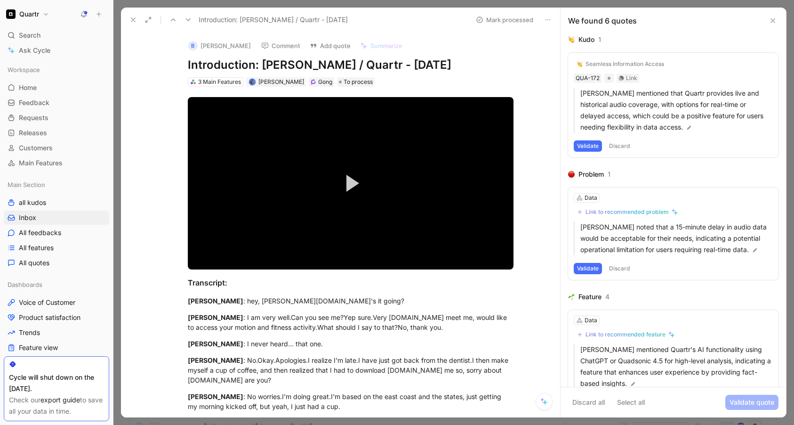
click at [568, 148] on button "Discard" at bounding box center [620, 145] width 28 height 11
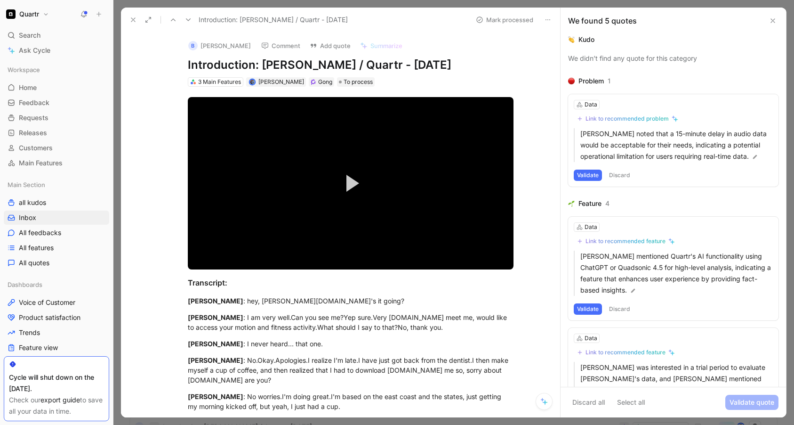
click at [568, 175] on button "Discard" at bounding box center [620, 174] width 28 height 11
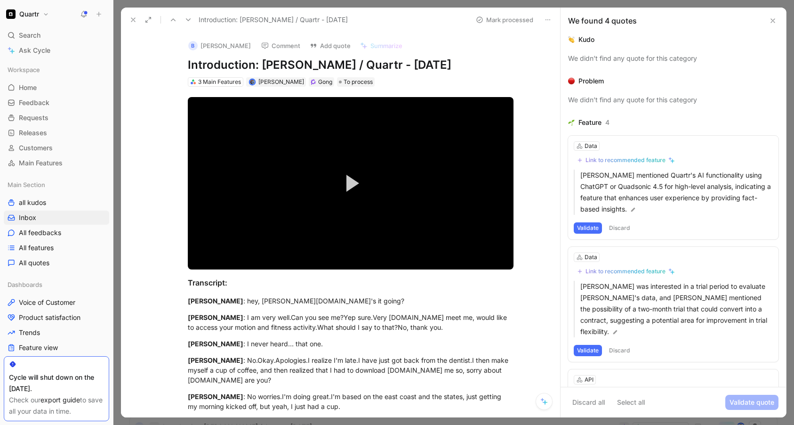
click at [568, 224] on button "Discard" at bounding box center [620, 227] width 28 height 11
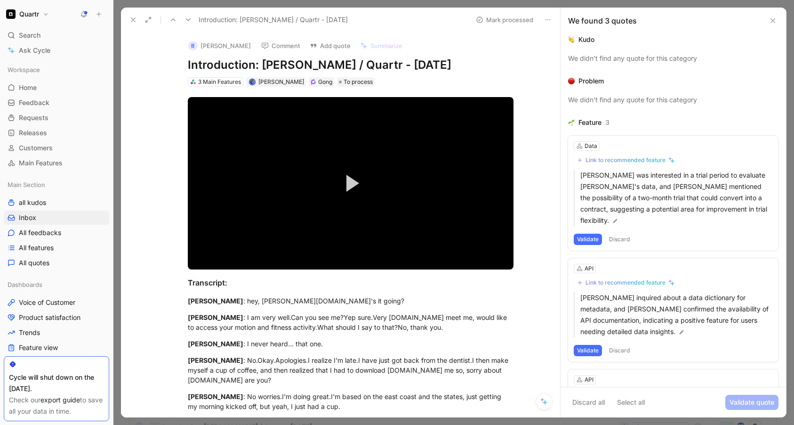
click at [568, 236] on button "Discard" at bounding box center [620, 238] width 28 height 11
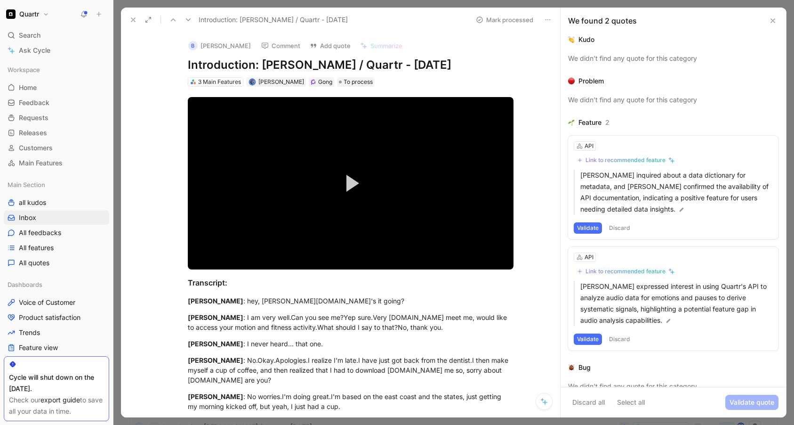
click at [568, 225] on button "Discard" at bounding box center [620, 227] width 28 height 11
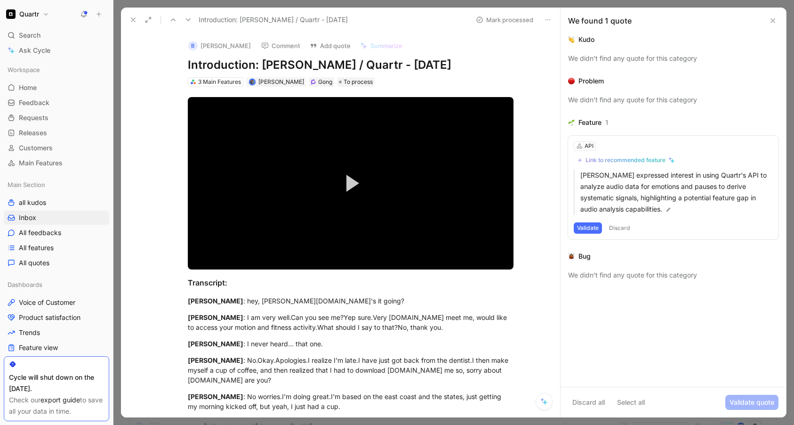
click at [568, 225] on button "Discard" at bounding box center [620, 227] width 28 height 11
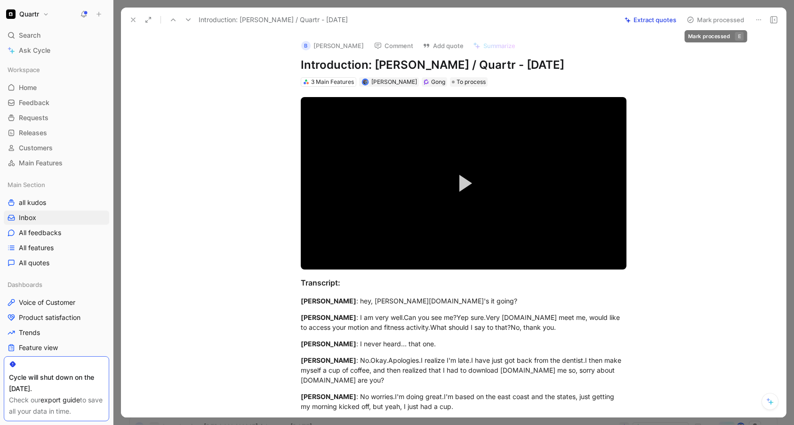
click at [568, 20] on button "Mark processed" at bounding box center [716, 19] width 66 height 13
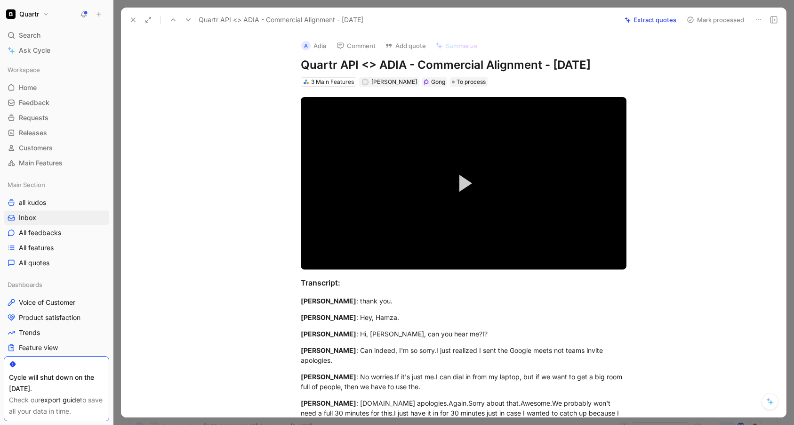
drag, startPoint x: 654, startPoint y: 98, endPoint x: 668, endPoint y: 61, distance: 40.2
click at [568, 17] on button "Extract quotes" at bounding box center [650, 19] width 60 height 13
click at [460, 187] on span "Video Player" at bounding box center [465, 183] width 13 height 17
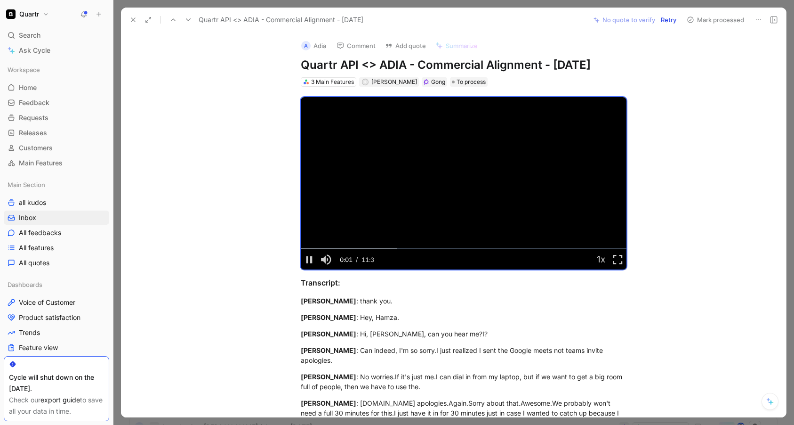
click at [568, 21] on button "Retry" at bounding box center [669, 19] width 24 height 13
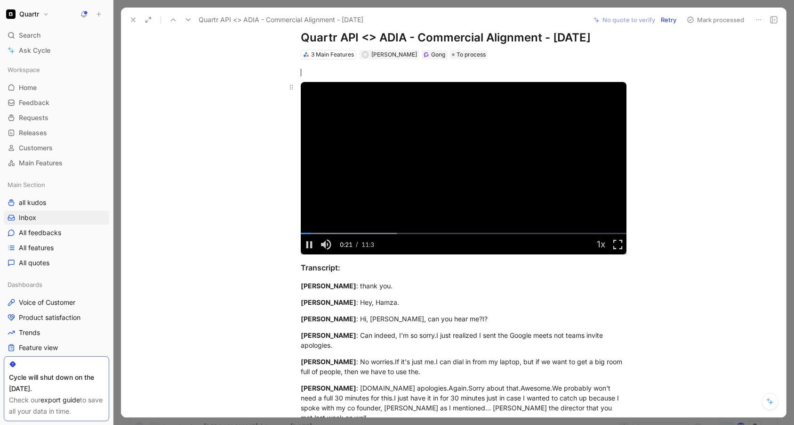
scroll to position [29, 0]
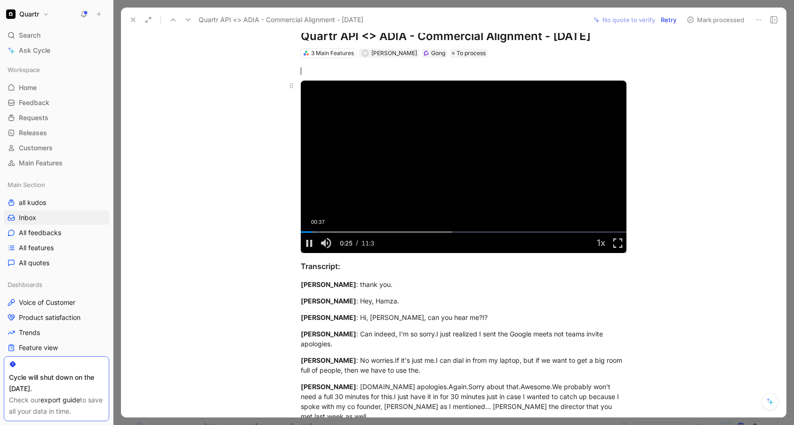
click at [315, 232] on div "Loaded : 46.46% 00:37 00:25" at bounding box center [464, 231] width 326 height 1
click at [326, 232] on div "Loaded : 46.46% 00:59 01:00" at bounding box center [464, 231] width 326 height 1
click at [338, 232] on div "Loaded : 46.46% 01:24 01:00" at bounding box center [464, 231] width 326 height 1
click at [345, 232] on div "01:33" at bounding box center [345, 231] width 0 height 1
click at [349, 232] on div "01:42" at bounding box center [349, 231] width 0 height 1
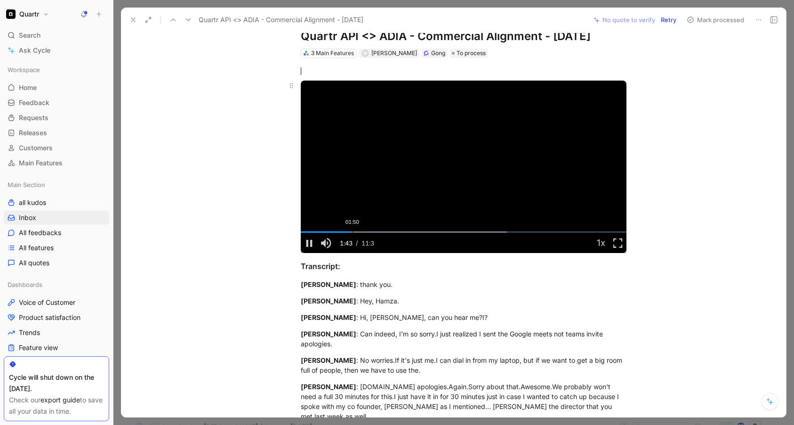
click at [350, 232] on div "Loaded : 63.35% 01:50 01:43" at bounding box center [464, 231] width 326 height 1
click at [356, 232] on div "Loaded : 63.35% 02:03 01:51" at bounding box center [464, 231] width 326 height 1
click at [364, 231] on div "Loaded : 63.35% 02:21 02:07" at bounding box center [464, 231] width 326 height 1
click at [370, 231] on div "Loaded : 63.35% 02:35 02:21" at bounding box center [464, 231] width 326 height 1
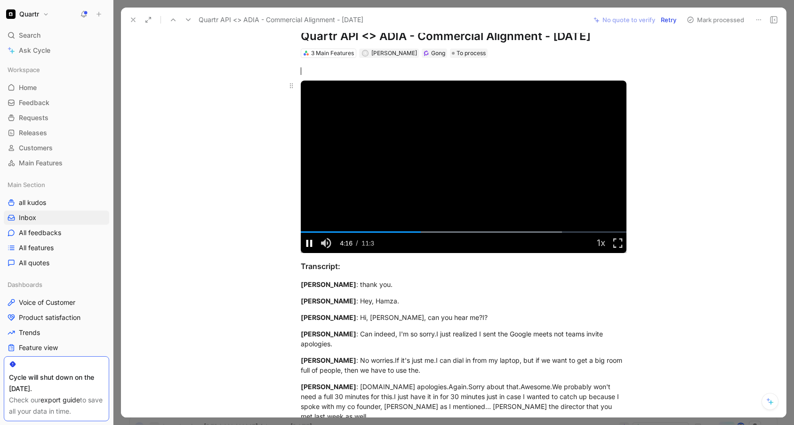
click at [307, 243] on div "Video Player is loading. Play Video Pause Mute Current Time 4:16 / Duration 11:…" at bounding box center [464, 167] width 362 height 178
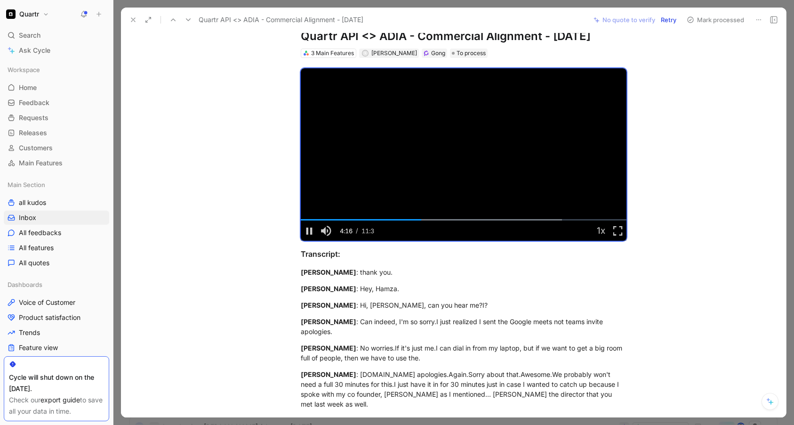
scroll to position [16, 0]
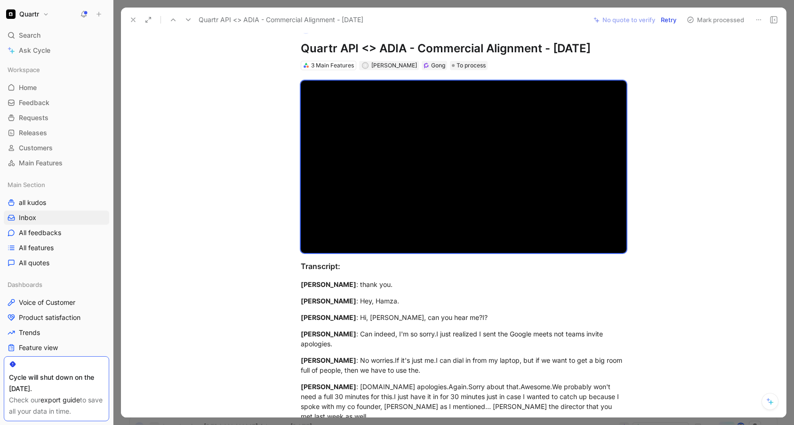
click at [568, 18] on button "Mark processed" at bounding box center [716, 19] width 66 height 13
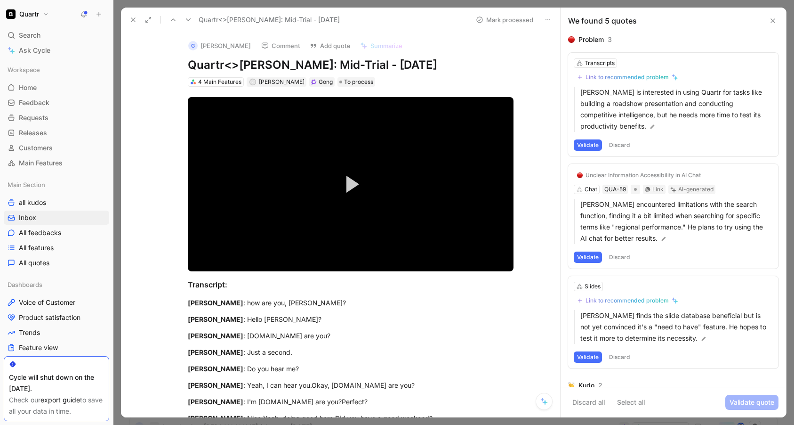
click at [568, 146] on button "Discard" at bounding box center [620, 144] width 28 height 11
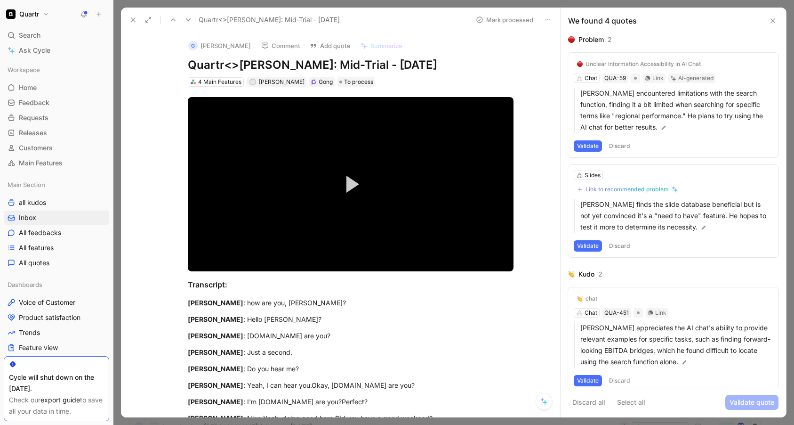
click at [568, 146] on button "Discard" at bounding box center [620, 145] width 28 height 11
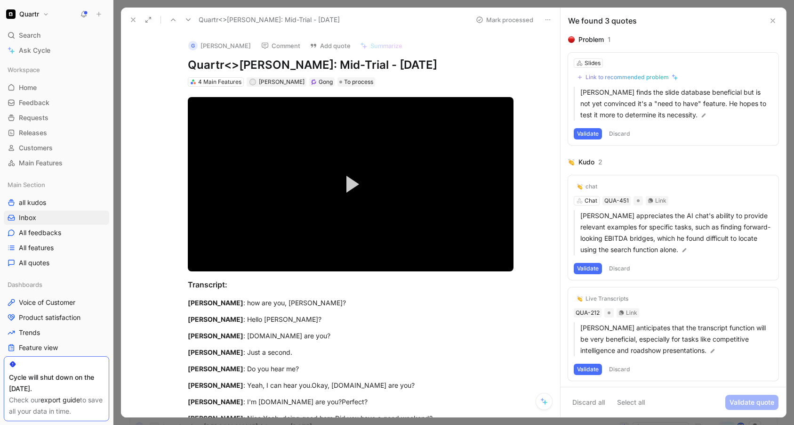
click at [568, 133] on button "Discard" at bounding box center [620, 133] width 28 height 11
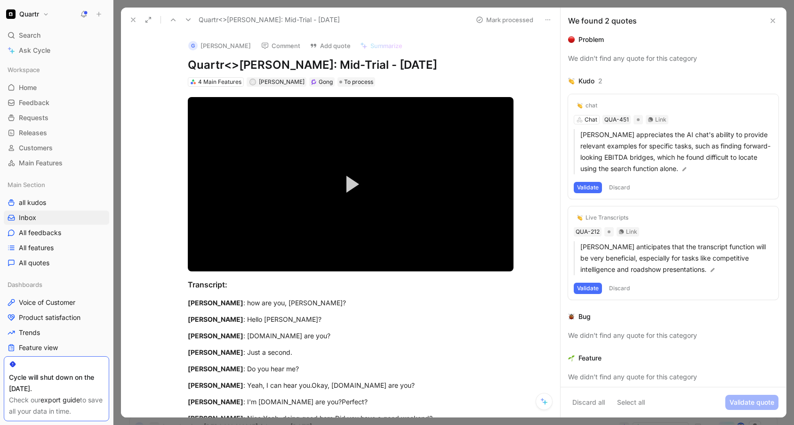
click at [568, 186] on button "Discard" at bounding box center [620, 187] width 28 height 11
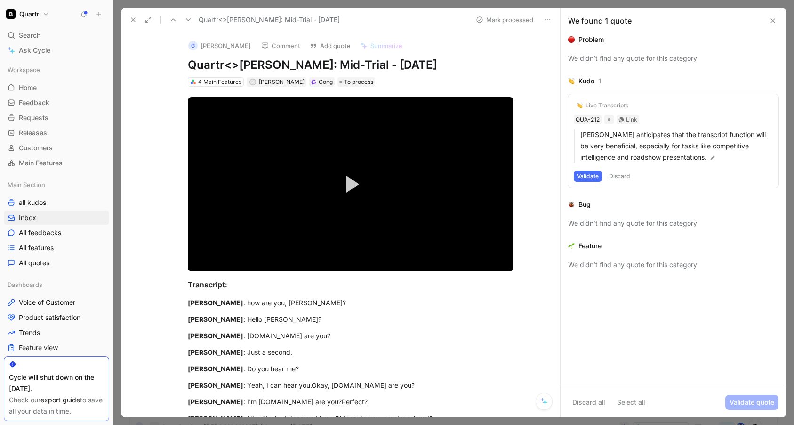
click at [568, 179] on button "Discard" at bounding box center [620, 175] width 28 height 11
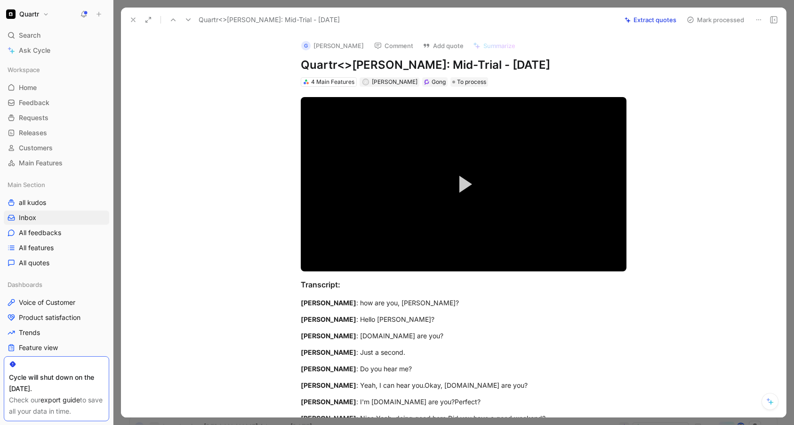
click at [568, 24] on button "Mark processed" at bounding box center [716, 19] width 66 height 13
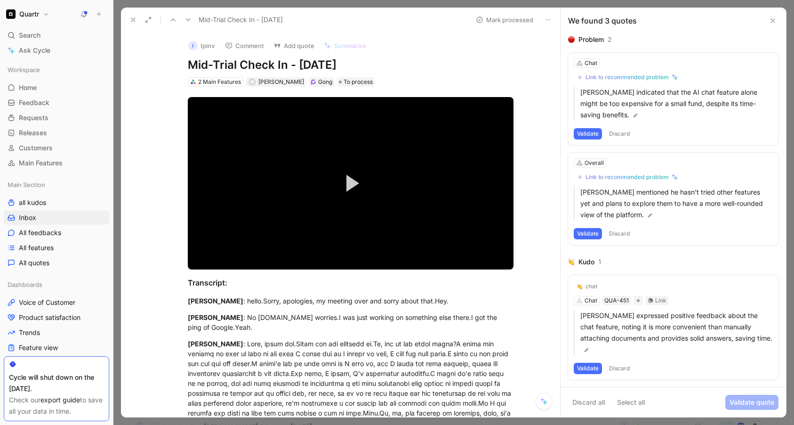
click at [568, 130] on button "Discard" at bounding box center [620, 133] width 28 height 11
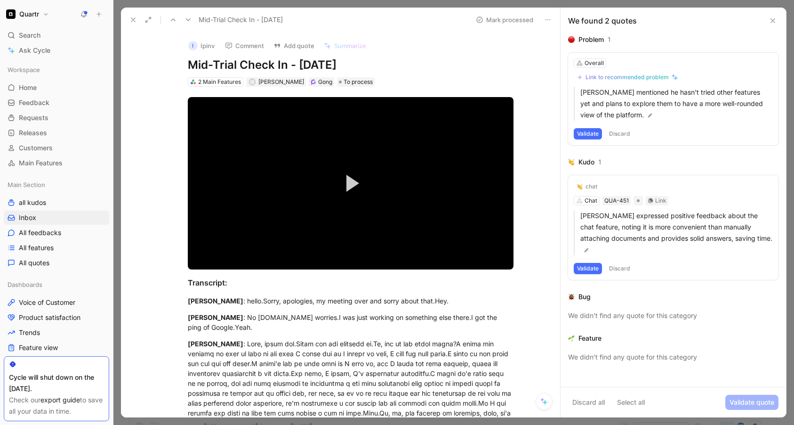
click at [568, 130] on button "Discard" at bounding box center [620, 133] width 28 height 11
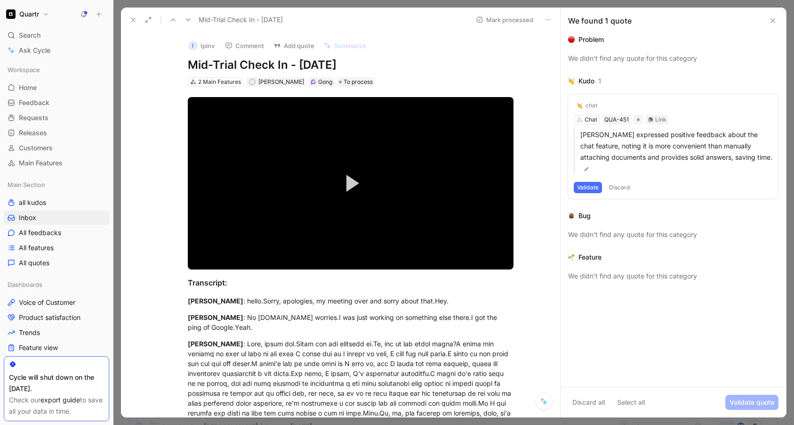
click at [568, 182] on button "Discard" at bounding box center [620, 187] width 28 height 11
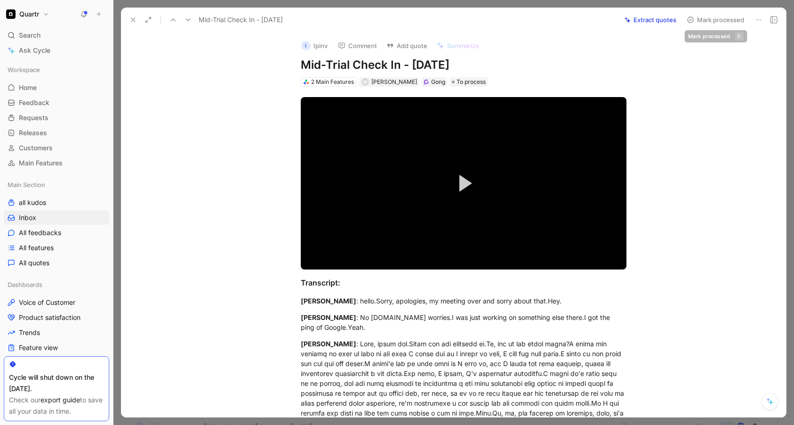
click at [568, 19] on button "Mark processed" at bounding box center [716, 19] width 66 height 13
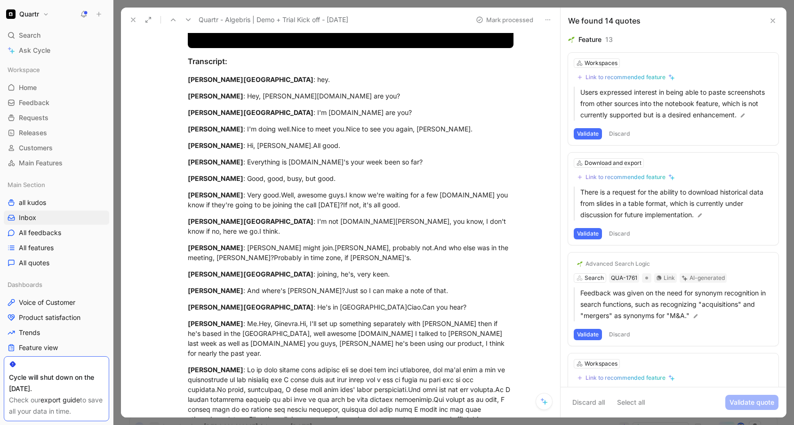
scroll to position [417, 0]
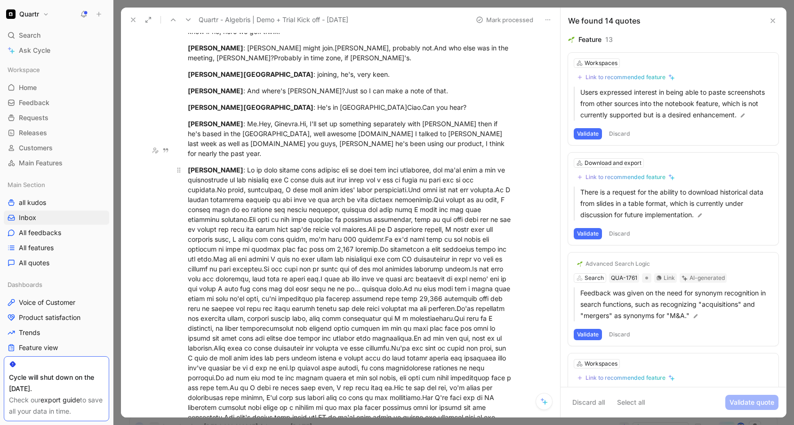
click at [279, 235] on div "[PERSON_NAME]" at bounding box center [351, 402] width 326 height 475
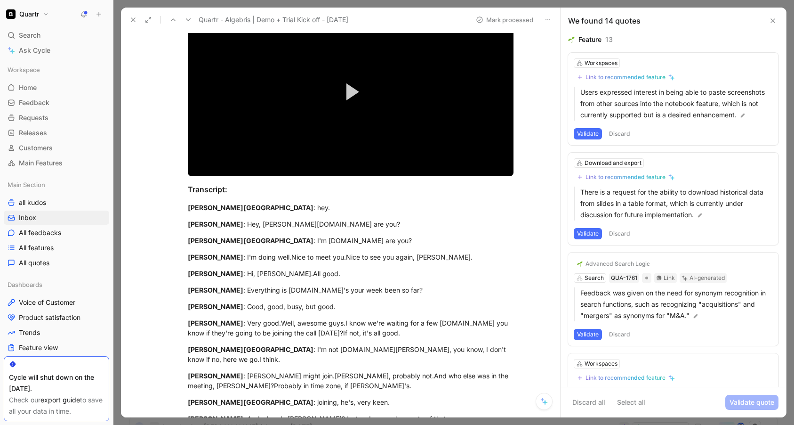
scroll to position [0, 0]
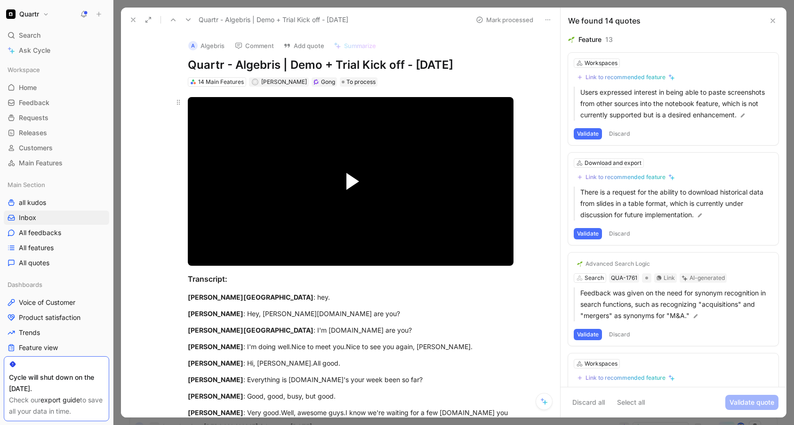
click at [349, 175] on span "Video Player" at bounding box center [352, 181] width 13 height 17
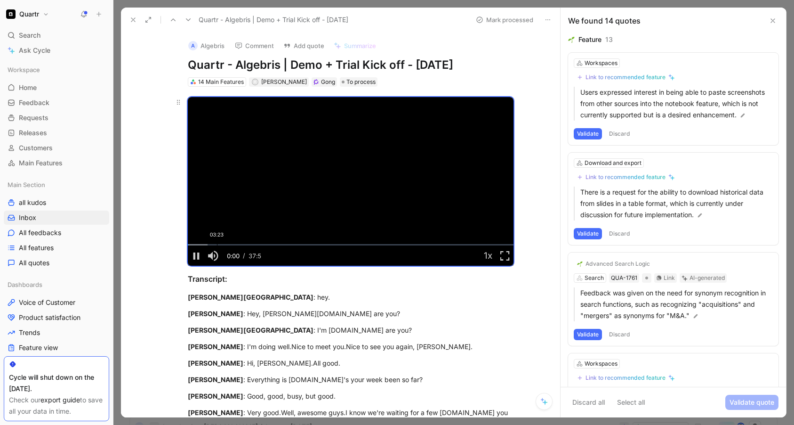
click at [214, 245] on div "Loaded : 6.17% 03:23 00:00" at bounding box center [351, 244] width 326 height 1
click at [220, 245] on div "Loaded : 18.43% 04:10 04:10" at bounding box center [351, 244] width 326 height 1
click at [234, 244] on div "05:25" at bounding box center [234, 244] width 0 height 1
click at [240, 245] on div "Loaded : 24.59% 06:28 05:26" at bounding box center [351, 244] width 326 height 1
click at [253, 245] on div "Loaded : 27.68% 07:53 06:28" at bounding box center [351, 244] width 326 height 1
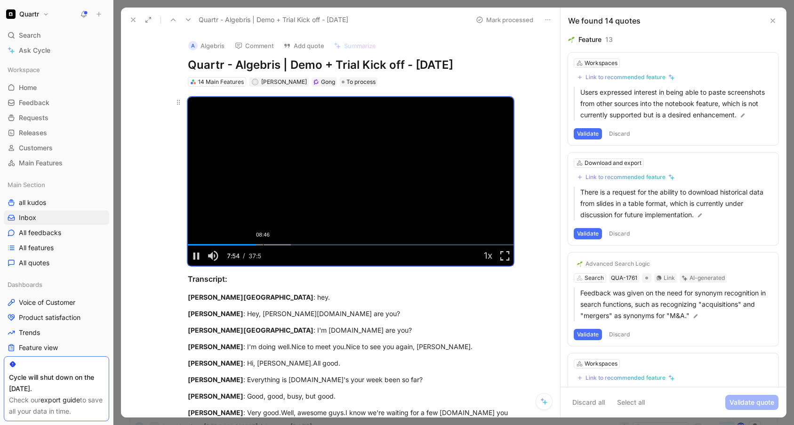
click at [263, 245] on div "08:46" at bounding box center [263, 244] width 0 height 1
click at [273, 245] on div "09:52" at bounding box center [273, 244] width 0 height 1
click at [279, 244] on div "10:34" at bounding box center [279, 244] width 0 height 1
click at [284, 244] on div "11:11" at bounding box center [284, 244] width 0 height 1
click at [291, 244] on div "Loaded : 40.96% 12:26 11:11" at bounding box center [351, 244] width 326 height 1
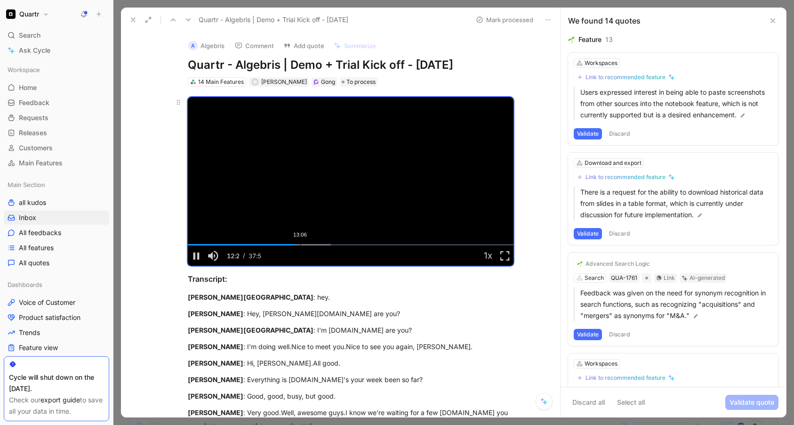
click at [297, 244] on div "Loaded : 44.04% 13:06 12:23" at bounding box center [351, 244] width 326 height 1
click at [311, 244] on div "Loaded : 44.04% 14:45 13:07" at bounding box center [351, 244] width 326 height 1
click at [318, 244] on div "Loaded : 49.53% 15:31 14:45" at bounding box center [351, 244] width 326 height 1
click at [326, 244] on div "16:07" at bounding box center [326, 244] width 0 height 1
click at [339, 245] on div "17:39" at bounding box center [339, 244] width 0 height 1
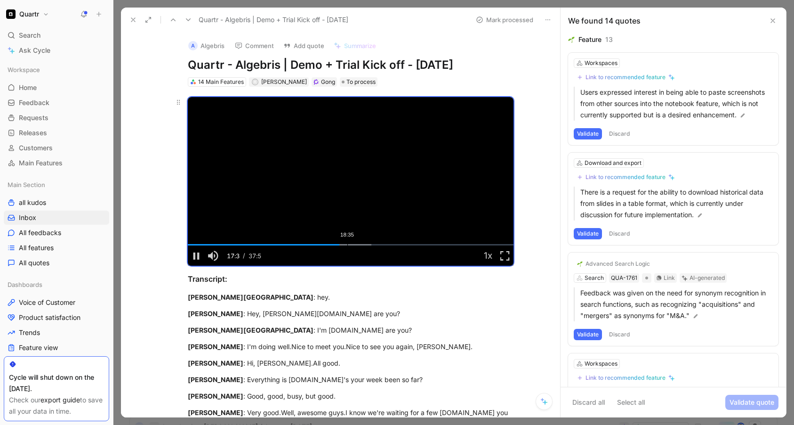
click at [344, 245] on div "Loaded : 56.47% 18:35 17:40" at bounding box center [351, 244] width 326 height 1
click at [352, 245] on div "Loaded : 59.46% 19:31 18:36" at bounding box center [351, 244] width 326 height 1
click at [359, 245] on div "Loaded : 59.46% 20:17 19:31" at bounding box center [351, 244] width 326 height 1
click at [367, 245] on div "Loaded : 64.66% 21:09 20:17" at bounding box center [351, 244] width 326 height 1
click at [375, 245] on div "Loaded : 64.66% 22:02 21:10" at bounding box center [351, 244] width 326 height 1
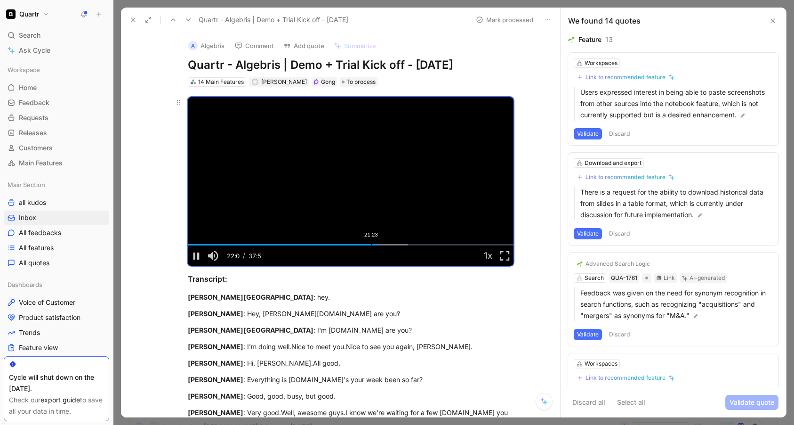
click at [369, 245] on div "Loaded : 67.75% 21:23 22:09" at bounding box center [351, 244] width 326 height 1
click at [372, 245] on div "Loaded : 67.75% 21:49 21:33" at bounding box center [351, 244] width 326 height 1
click at [377, 245] on div "Loaded : 67.75% 22:25 21:53" at bounding box center [351, 244] width 326 height 1
click at [381, 245] on div "Loaded : 67.75% 22:48 22:26" at bounding box center [351, 244] width 326 height 1
click at [385, 245] on div "Loaded : 67.75% 23:18 22:55" at bounding box center [351, 244] width 326 height 1
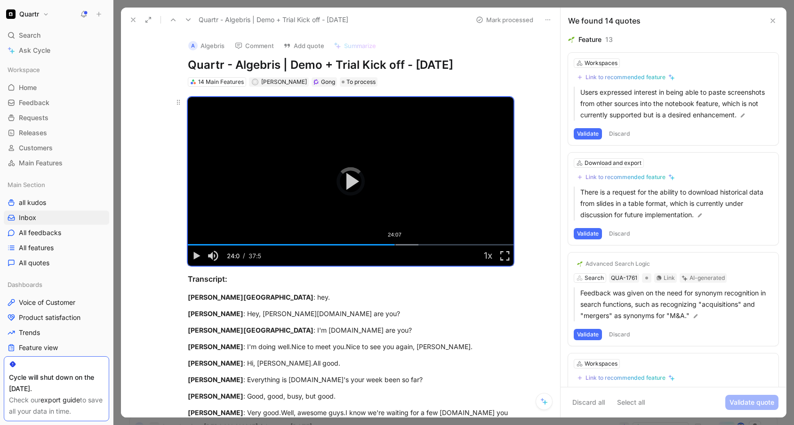
click at [392, 245] on div "Loaded : 70.83% 24:07 24:07" at bounding box center [351, 244] width 326 height 1
click at [396, 245] on div "Loaded : 70.83% 24:33 24:08" at bounding box center [351, 244] width 326 height 1
click at [402, 245] on div "24:56" at bounding box center [402, 244] width 0 height 1
click at [407, 245] on div "25:33" at bounding box center [407, 244] width 0 height 1
click at [411, 245] on div "Loaded : 73.91% 26:19 25:33" at bounding box center [351, 244] width 326 height 1
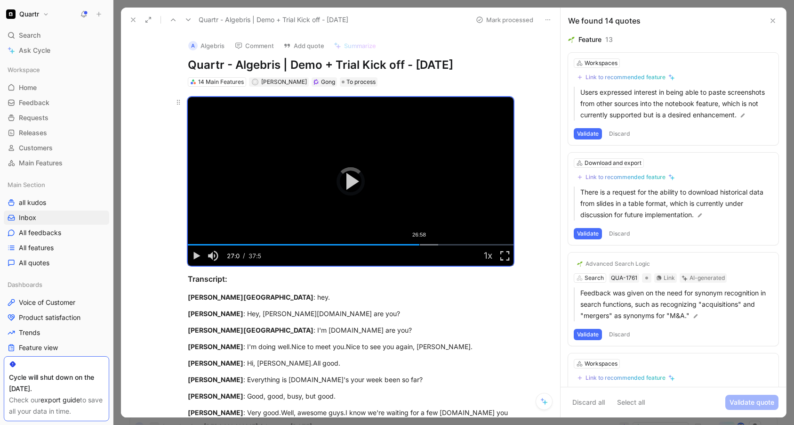
click at [417, 245] on div "Loaded : 77.00% 26:58 27:01" at bounding box center [351, 244] width 326 height 1
click at [421, 245] on div "Loaded : 77.00% 27:24 27:02" at bounding box center [351, 244] width 326 height 1
click at [429, 245] on div "28:07" at bounding box center [429, 244] width 0 height 1
click at [435, 245] on div "28:50" at bounding box center [435, 244] width 0 height 1
click at [438, 245] on div "Loaded : 83.94% 29:23 28:51" at bounding box center [351, 244] width 326 height 1
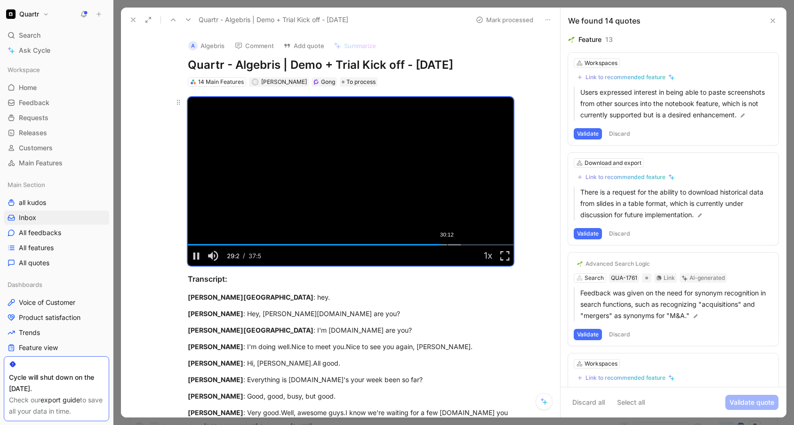
click at [447, 245] on div "30:12" at bounding box center [447, 244] width 0 height 1
click at [451, 245] on div "30:42" at bounding box center [451, 244] width 0 height 1
click at [457, 245] on div "31:18" at bounding box center [457, 244] width 0 height 1
click at [458, 245] on div "Loaded : 87.02% 31:48 31:19" at bounding box center [351, 244] width 326 height 1
click at [476, 245] on div "Loaded : 93.19% 33:56 34:31" at bounding box center [351, 244] width 326 height 1
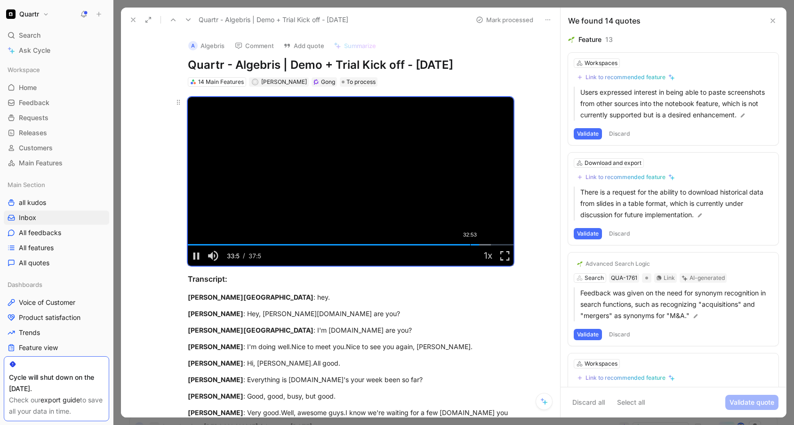
click at [467, 245] on div "Loaded : 93.19% 32:53 33:56" at bounding box center [351, 244] width 326 height 1
click at [460, 245] on div "Loaded : 93.19% 32:01 32:01" at bounding box center [351, 244] width 326 height 1
click at [449, 245] on div "Loaded : 93.19% 30:42 32:03" at bounding box center [351, 244] width 326 height 1
click at [456, 245] on div "31:11" at bounding box center [456, 244] width 0 height 1
click at [459, 245] on div "31:35" at bounding box center [459, 244] width 0 height 1
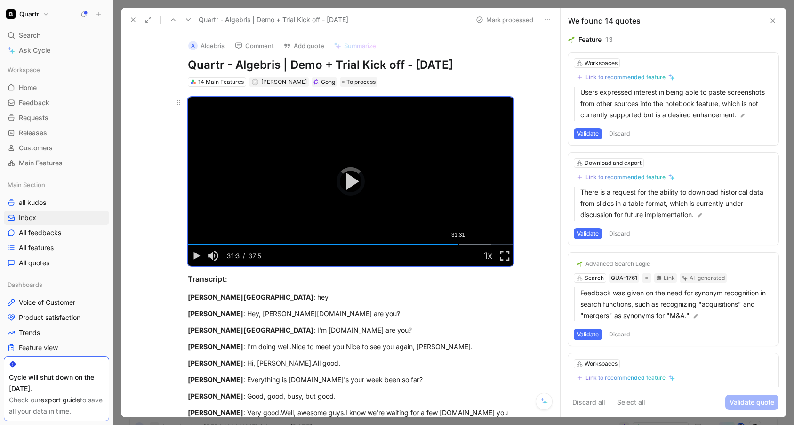
click at [459, 245] on div "31:31" at bounding box center [459, 244] width 0 height 1
click at [458, 245] on div "31:25" at bounding box center [458, 244] width 0 height 1
click at [452, 245] on div "Loaded : 93.19% 31:08 31:25" at bounding box center [351, 244] width 326 height 1
click at [448, 245] on div "Loaded : 93.19% 30:35 30:35" at bounding box center [351, 244] width 326 height 1
click at [568, 139] on button "Discard" at bounding box center [620, 133] width 28 height 11
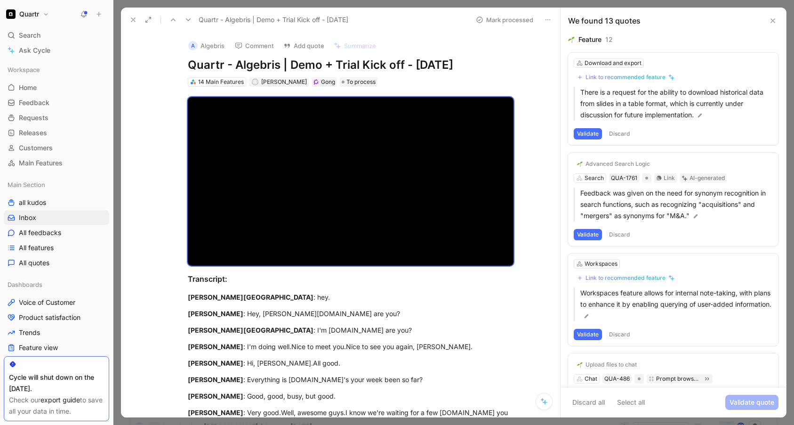
click at [568, 133] on button "Validate" at bounding box center [588, 133] width 28 height 11
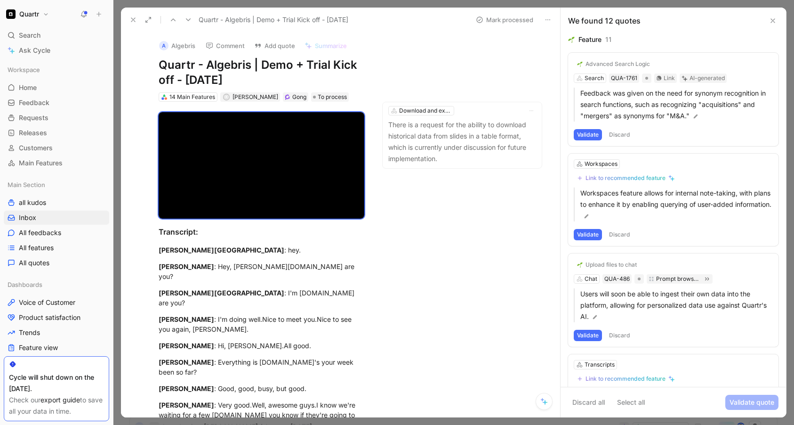
click at [568, 136] on button "Validate" at bounding box center [588, 134] width 28 height 11
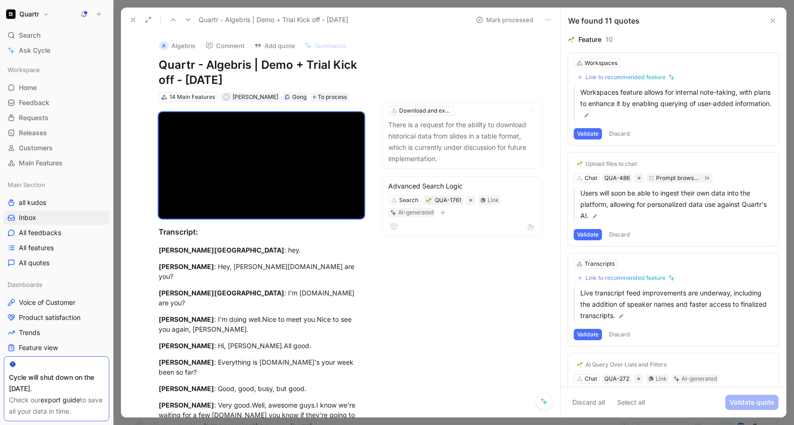
click at [568, 131] on button "Discard" at bounding box center [620, 133] width 28 height 11
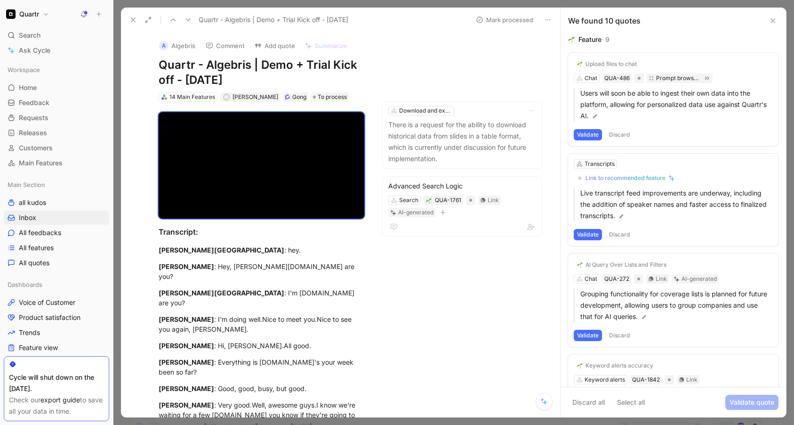
click at [568, 132] on button "Discard" at bounding box center [620, 134] width 28 height 11
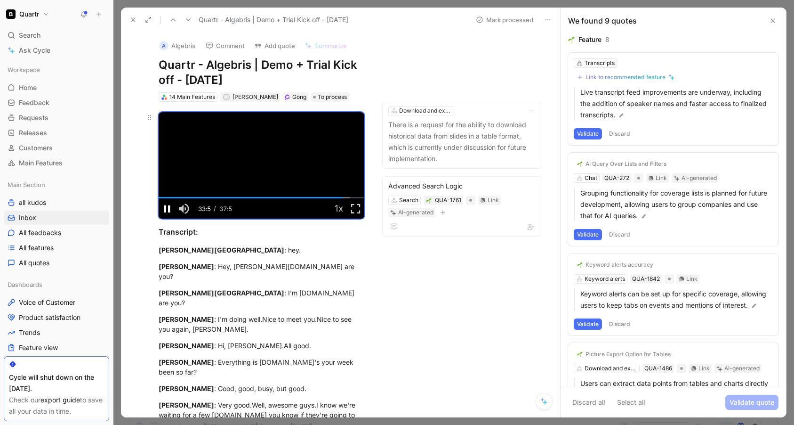
click at [169, 209] on span "Video Player" at bounding box center [167, 209] width 17 height 0
